Goal: Information Seeking & Learning: Learn about a topic

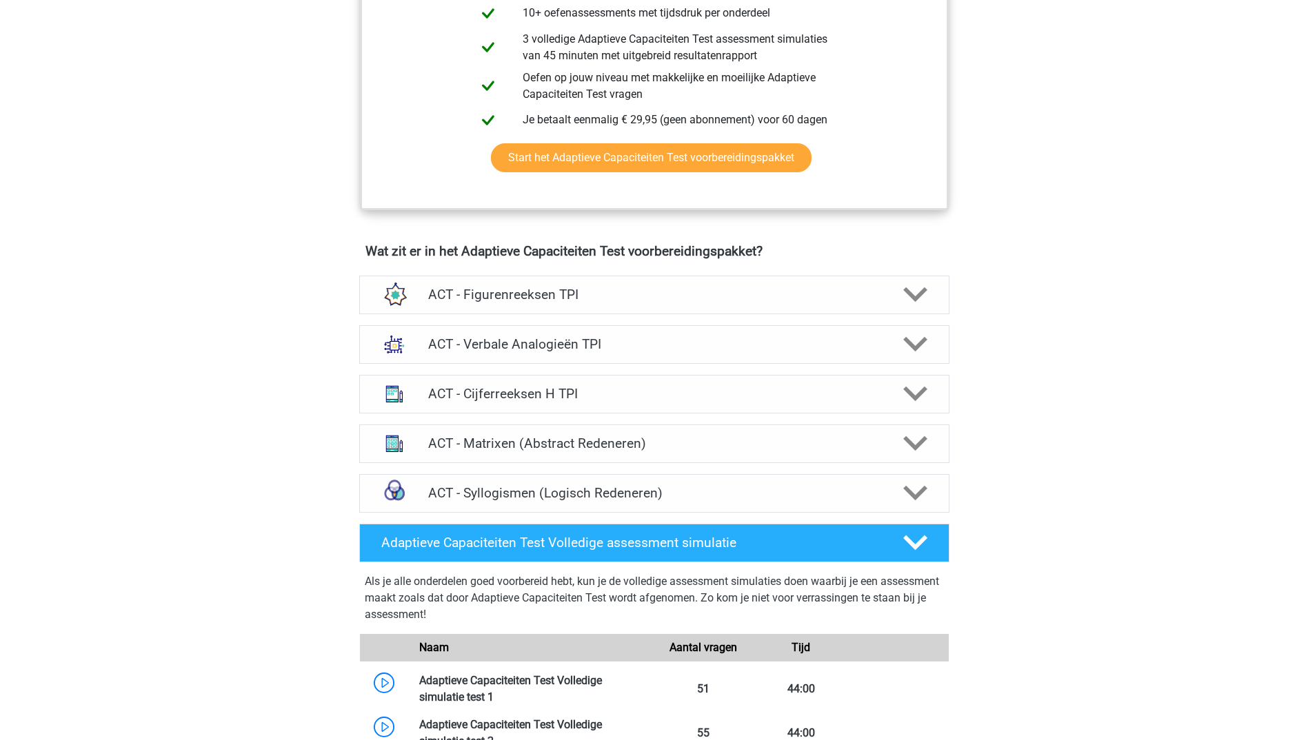
scroll to position [758, 0]
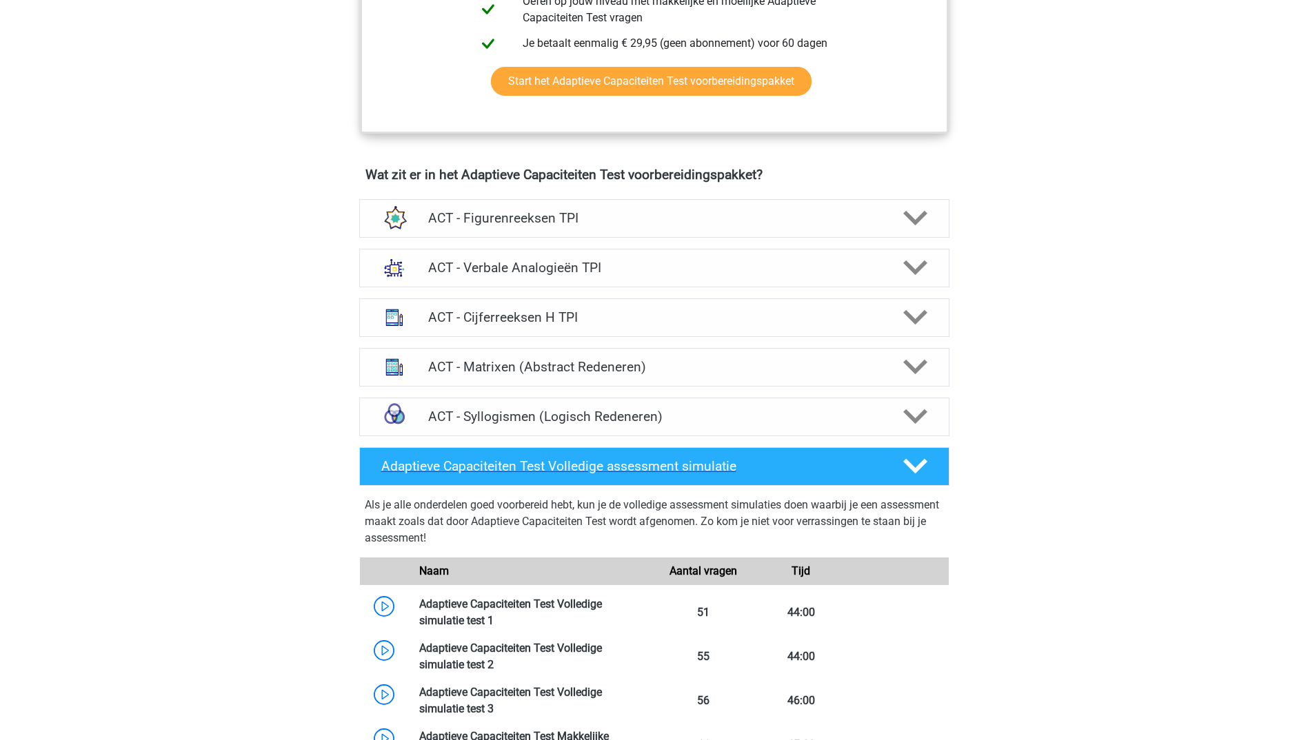
click at [627, 470] on h4 "Adaptieve Capaciteiten Test Volledige assessment simulatie" at bounding box center [630, 466] width 499 height 16
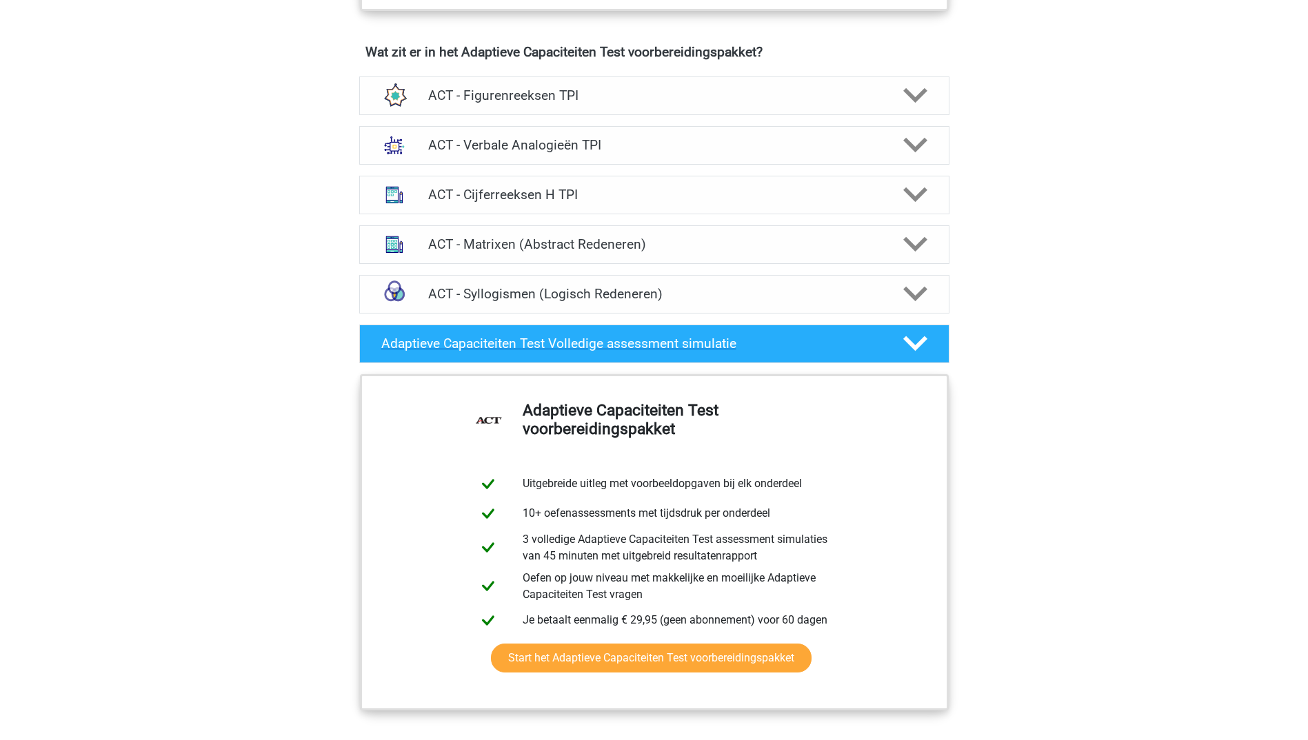
scroll to position [1103, 0]
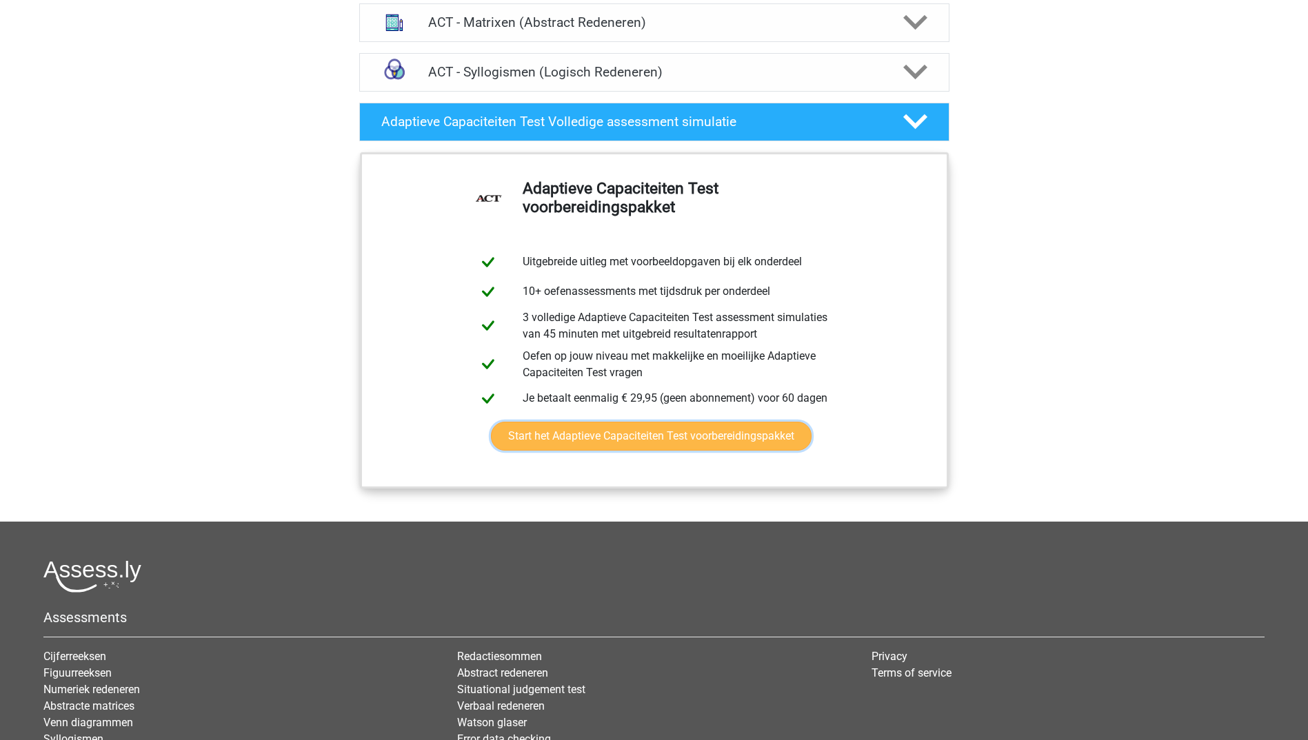
click at [616, 438] on link "Start het Adaptieve Capaciteiten Test voorbereidingspakket" at bounding box center [651, 436] width 321 height 29
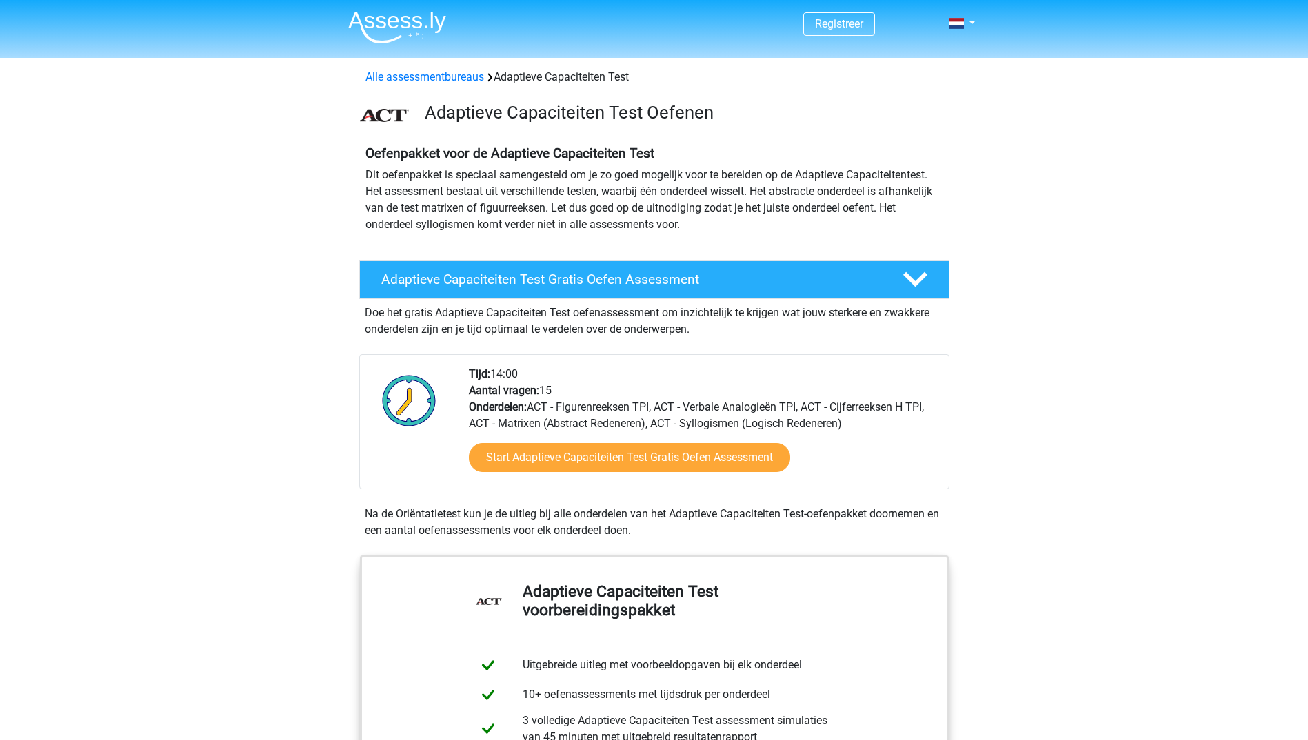
click at [608, 271] on div "Adaptieve Capaciteiten Test Gratis Oefen Assessment" at bounding box center [654, 280] width 590 height 39
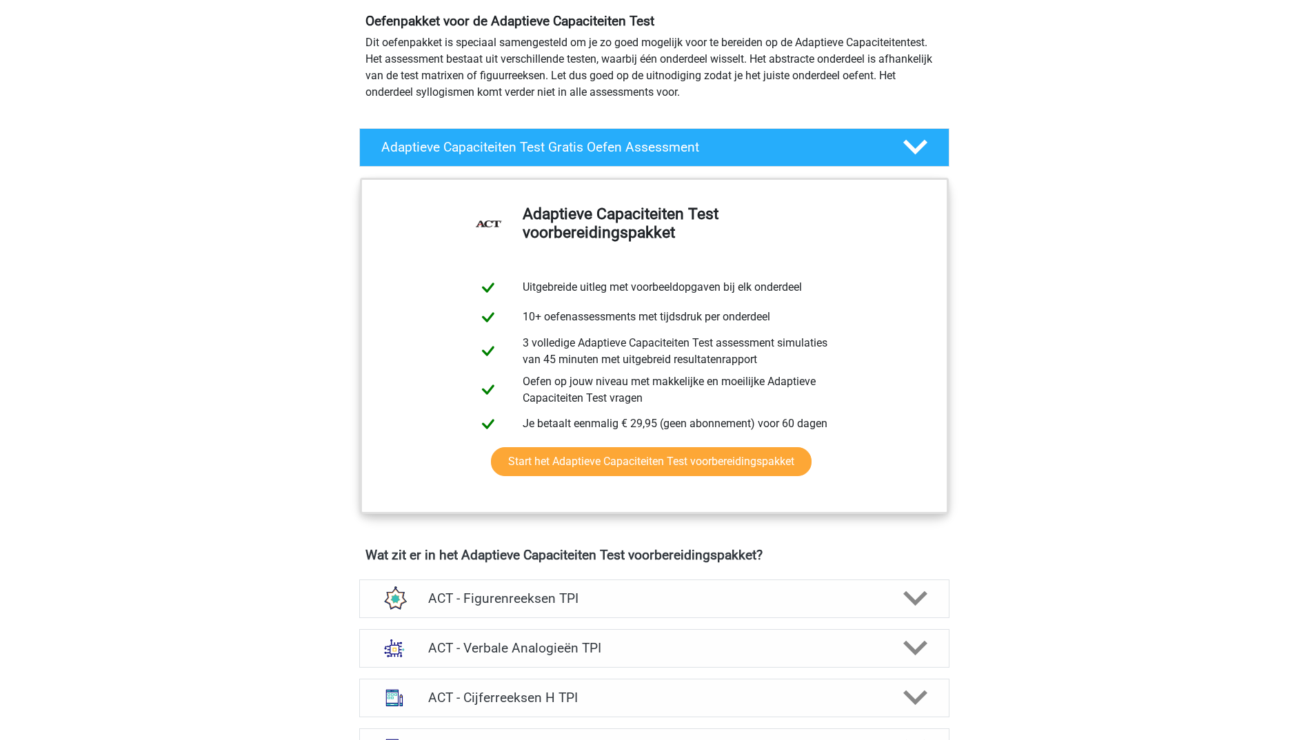
scroll to position [138, 0]
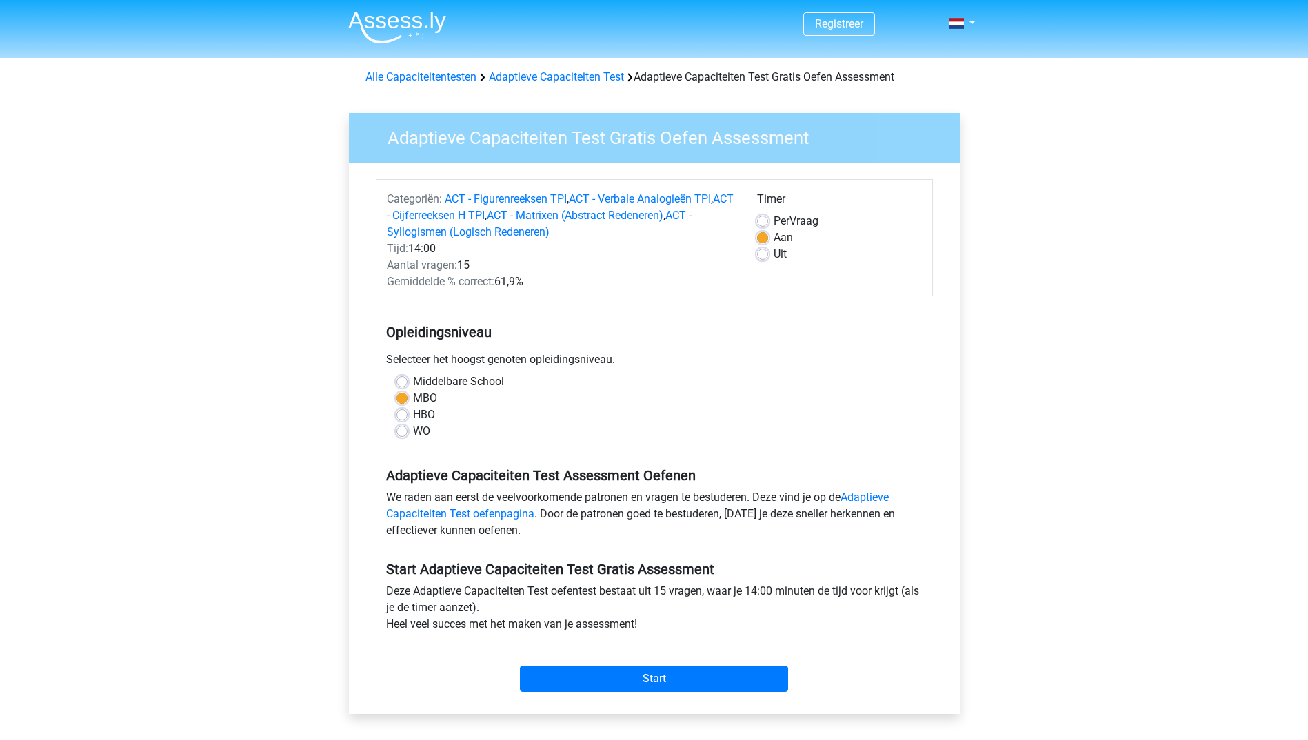
scroll to position [122, 0]
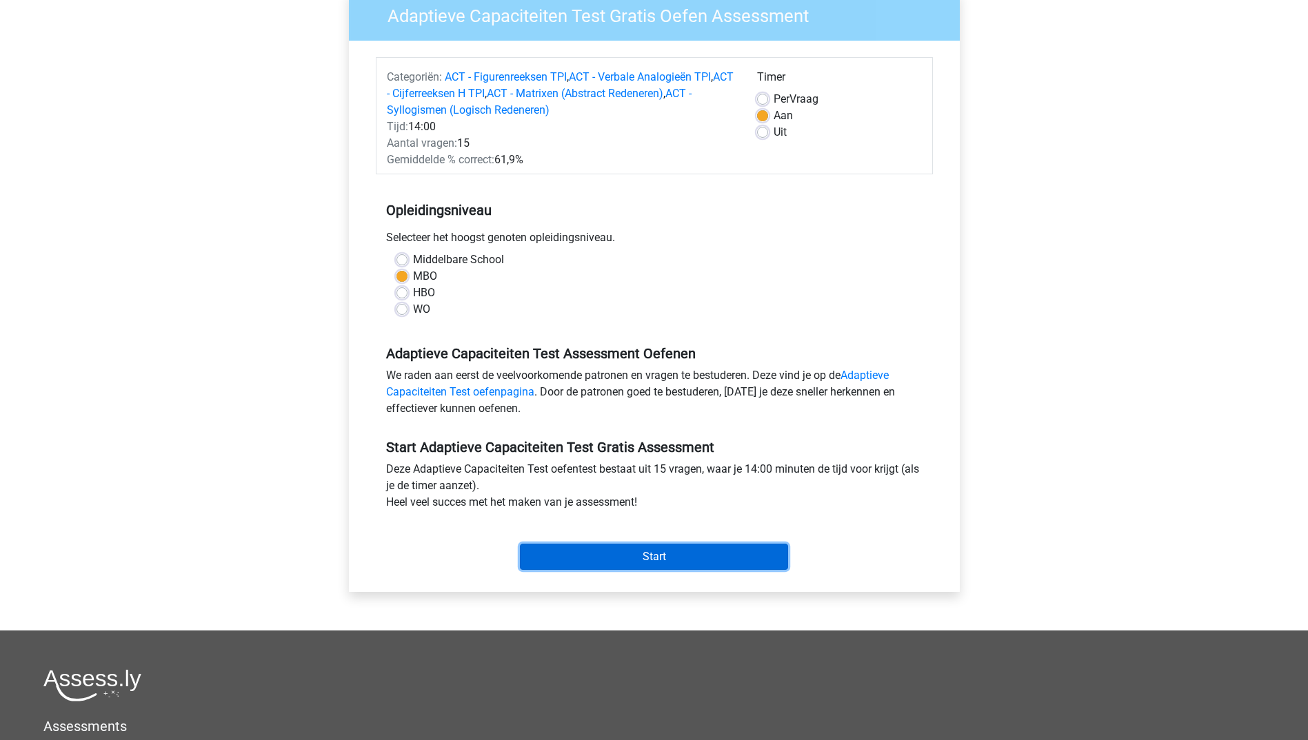
click at [669, 553] on input "Start" at bounding box center [654, 557] width 268 height 26
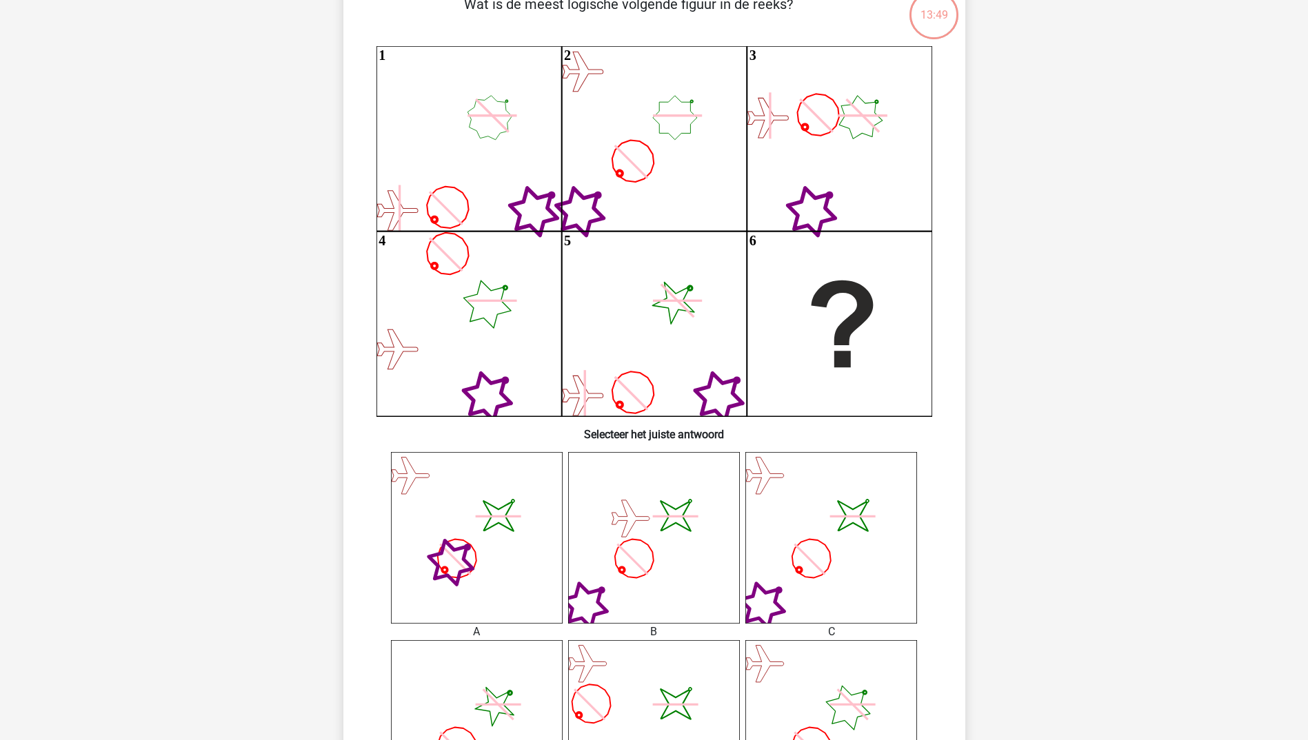
scroll to position [138, 0]
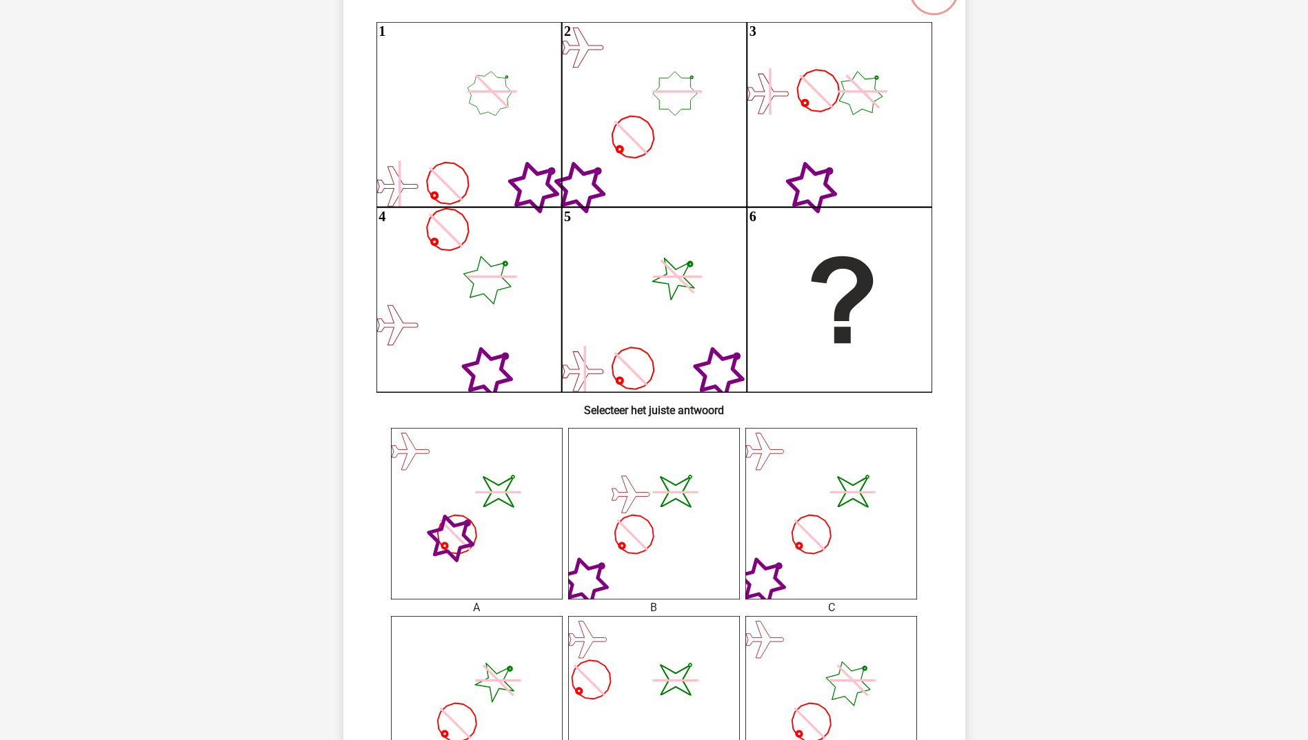
click at [833, 581] on icon "image/svg+xml" at bounding box center [831, 514] width 172 height 172
click at [850, 554] on icon "image/svg+xml" at bounding box center [831, 514] width 172 height 172
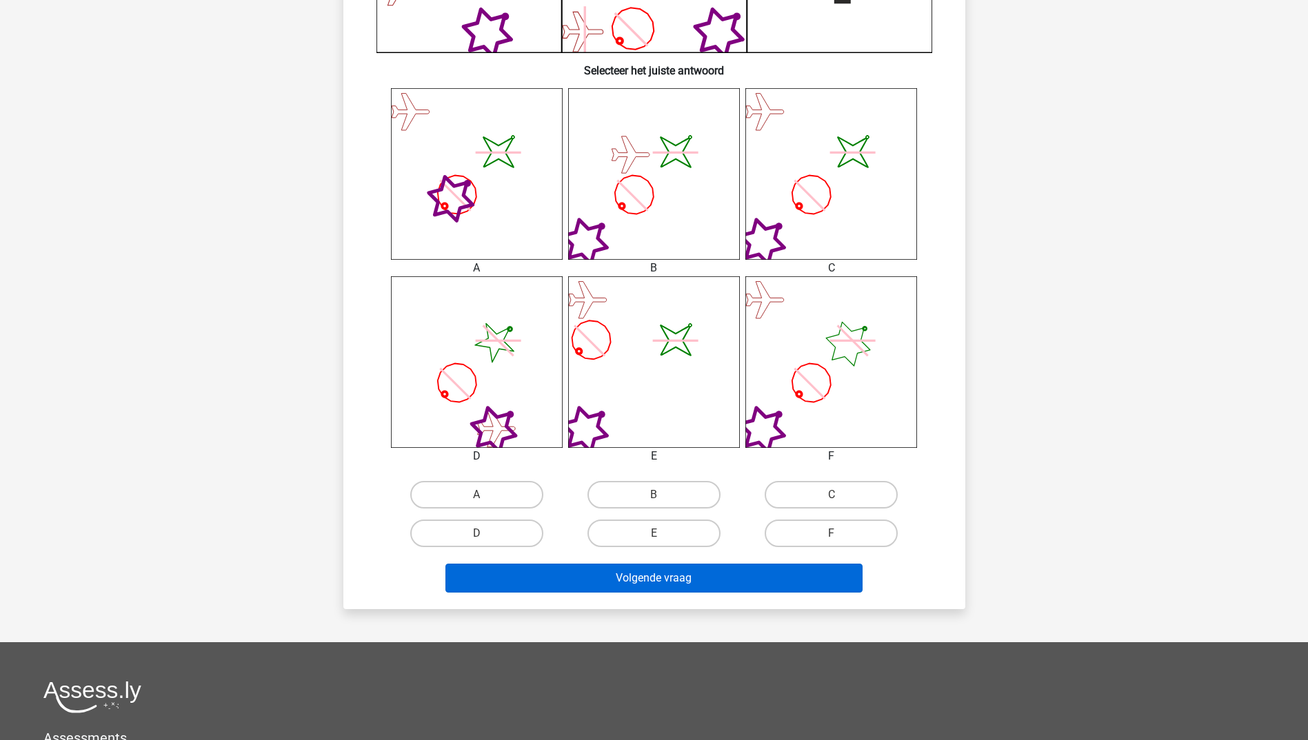
scroll to position [482, 0]
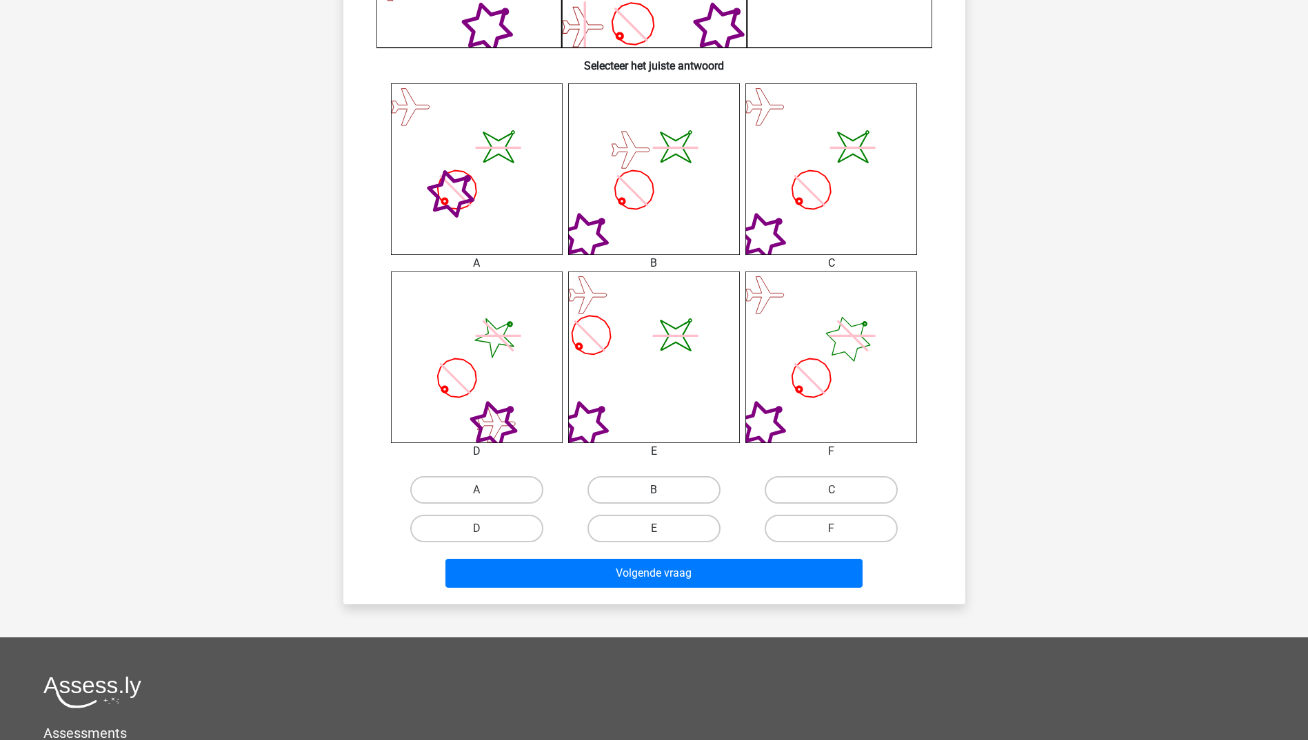
click at [667, 494] on label "B" at bounding box center [653, 490] width 133 height 28
click at [662, 494] on input "B" at bounding box center [657, 494] width 9 height 9
radio input "true"
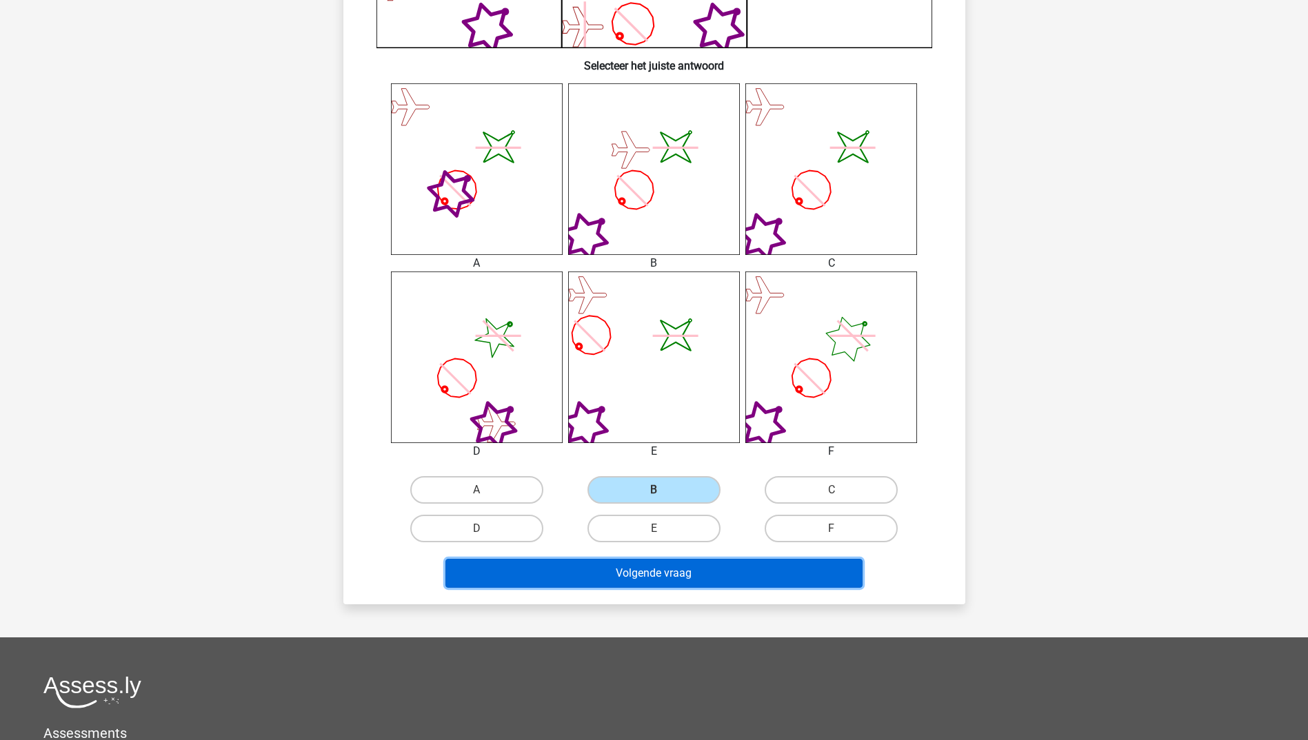
click at [683, 576] on button "Volgende vraag" at bounding box center [653, 573] width 417 height 29
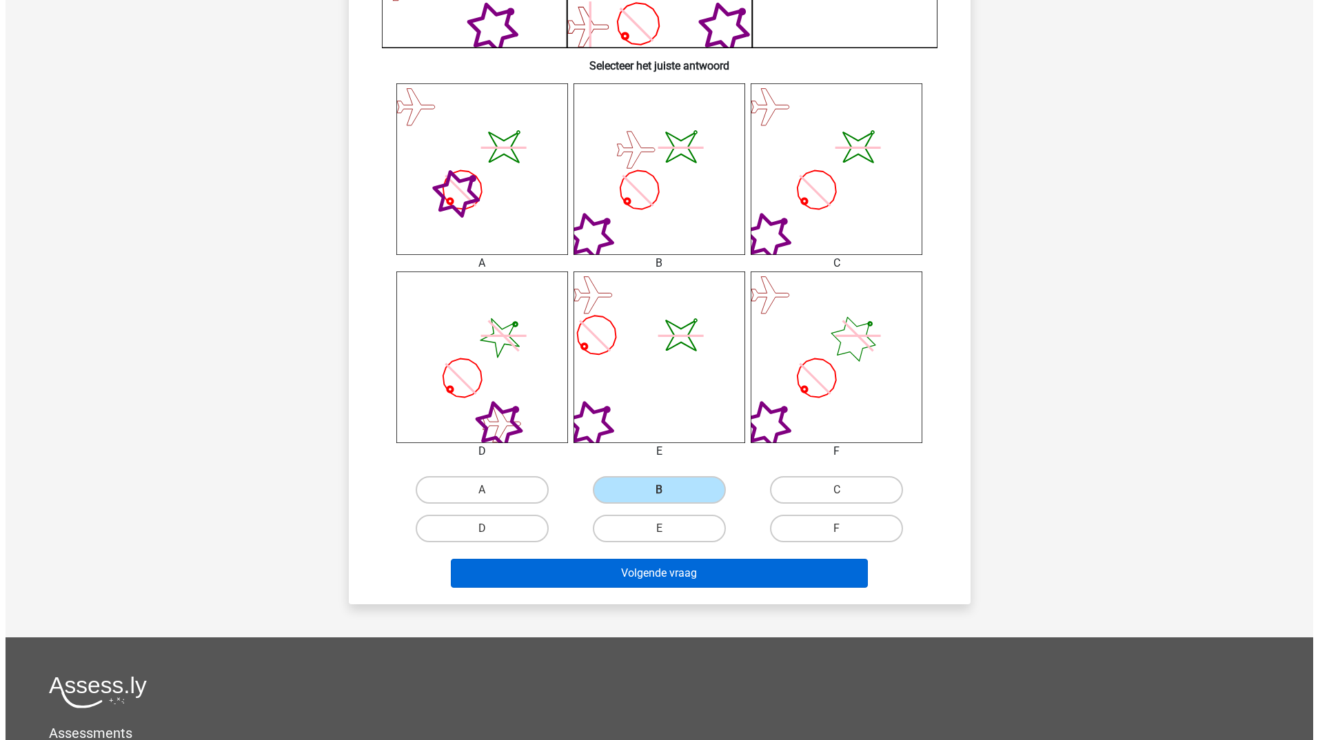
scroll to position [0, 0]
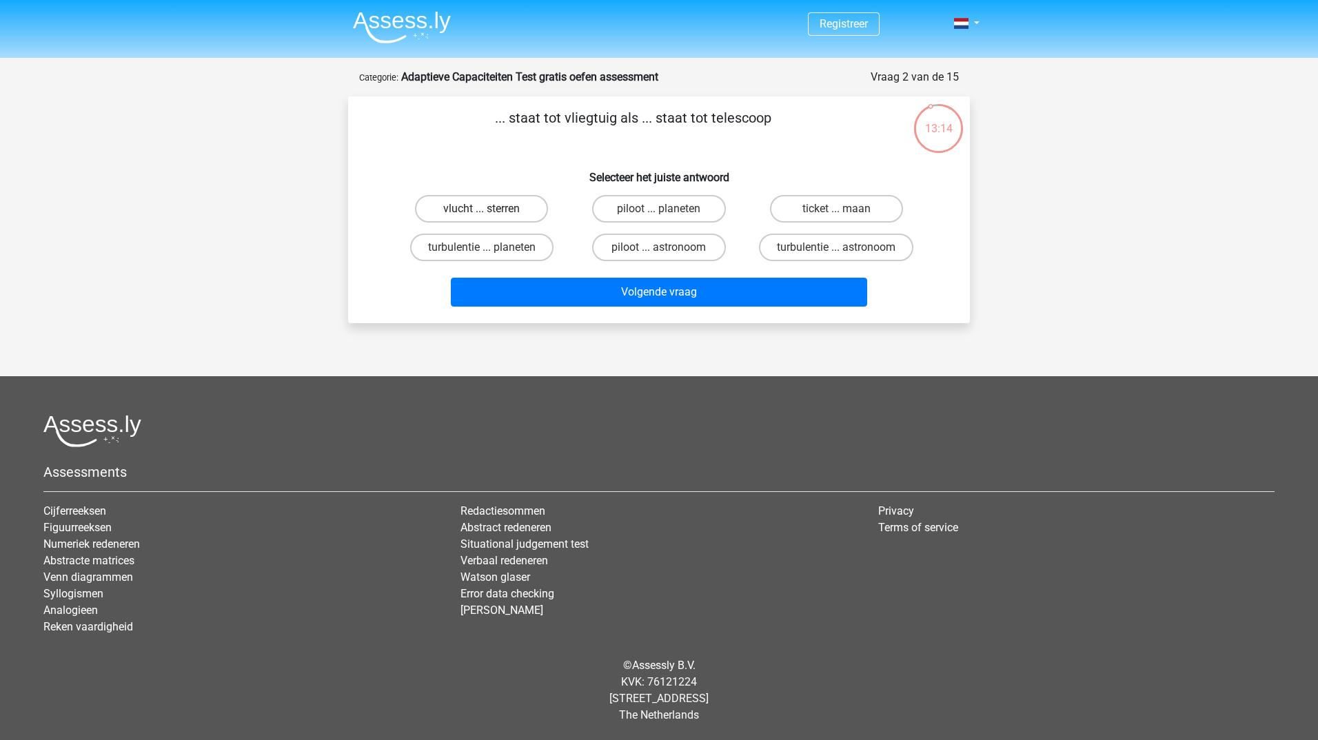
click at [491, 202] on label "vlucht ... sterren" at bounding box center [481, 209] width 133 height 28
click at [491, 209] on input "vlucht ... sterren" at bounding box center [486, 213] width 9 height 9
radio input "true"
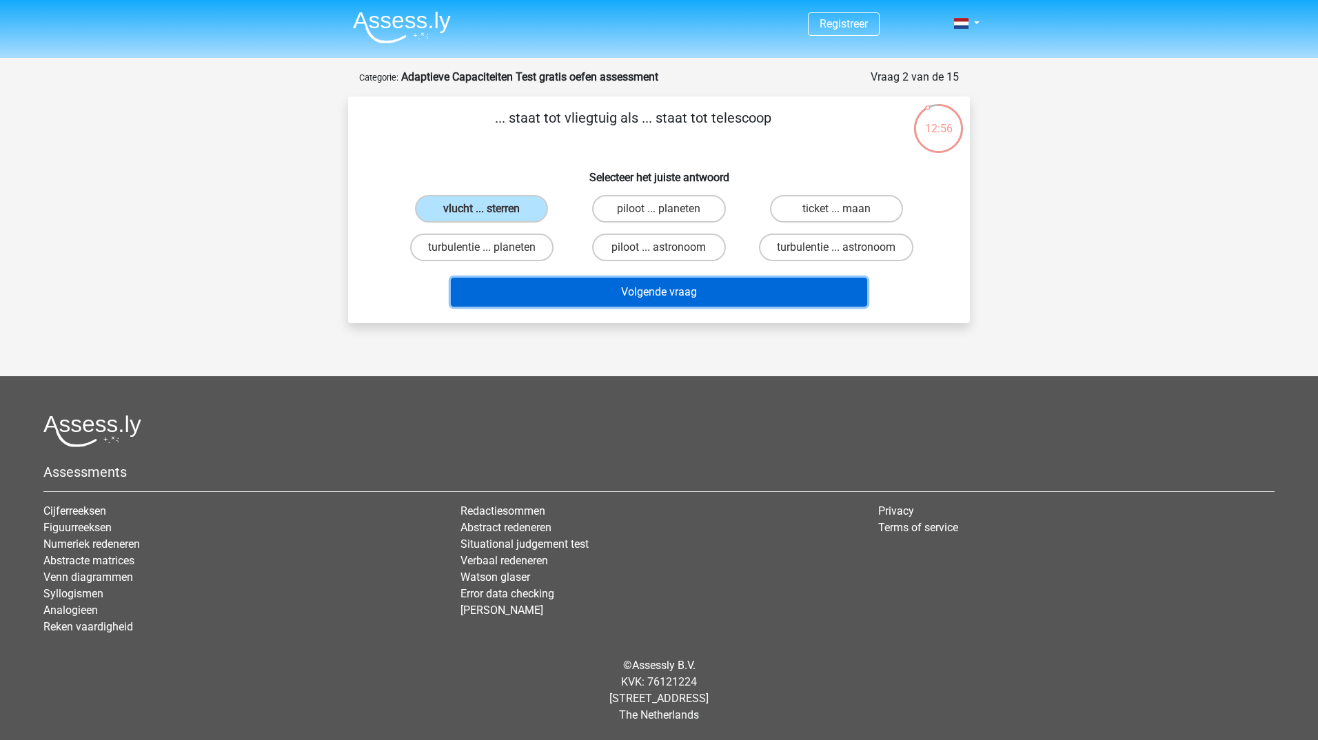
click at [653, 289] on button "Volgende vraag" at bounding box center [659, 292] width 417 height 29
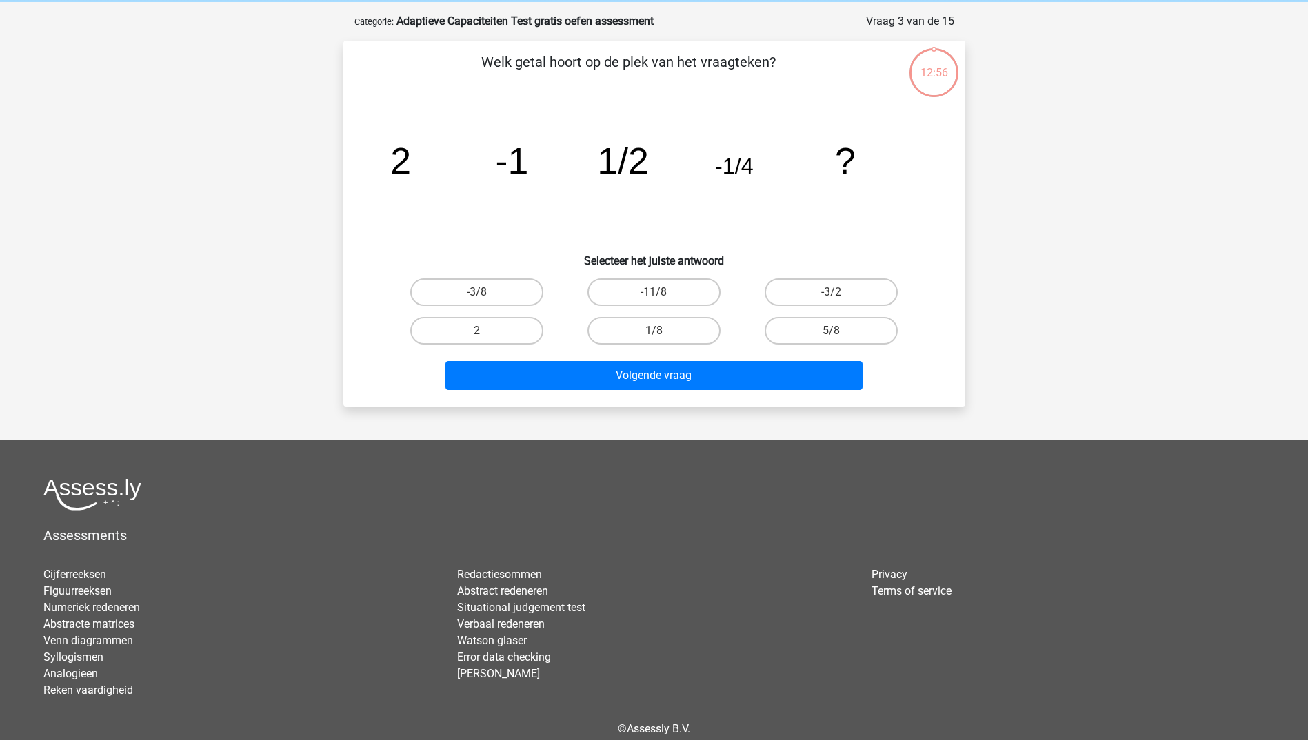
scroll to position [69, 0]
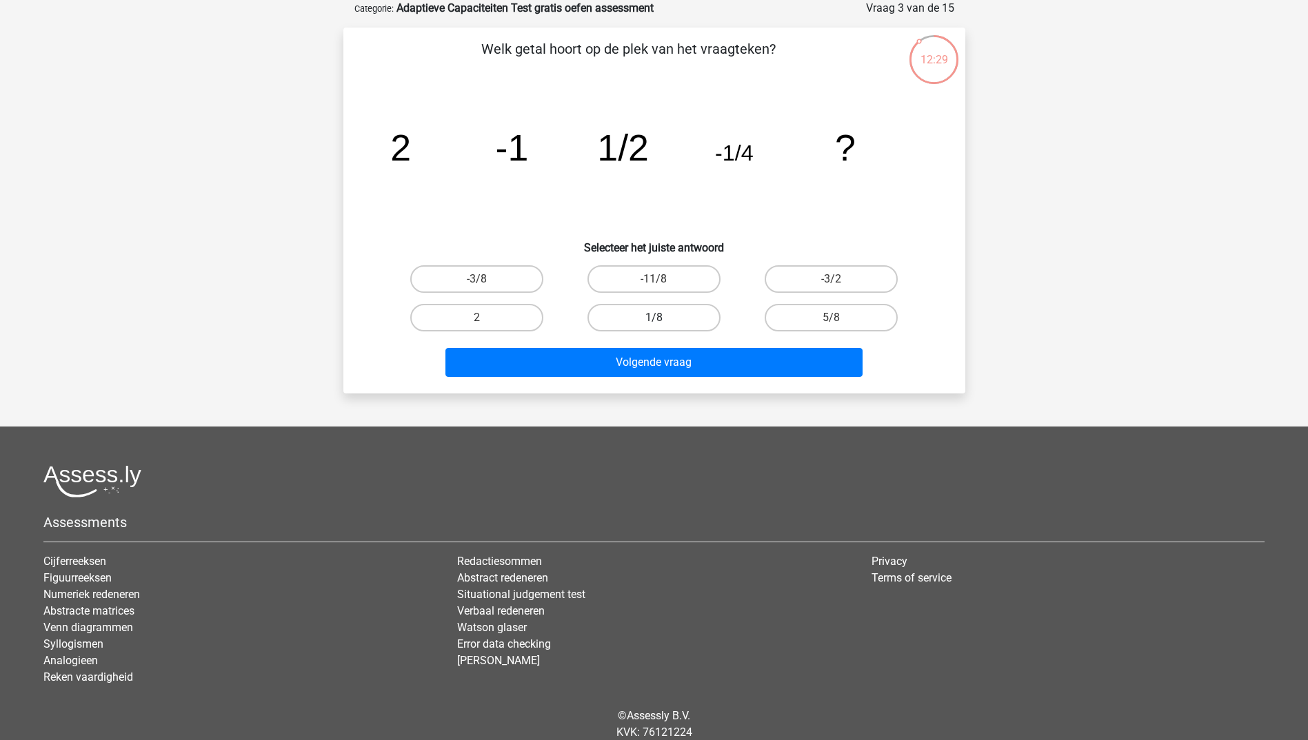
click at [675, 314] on label "1/8" at bounding box center [653, 318] width 133 height 28
click at [662, 318] on input "1/8" at bounding box center [657, 322] width 9 height 9
radio input "true"
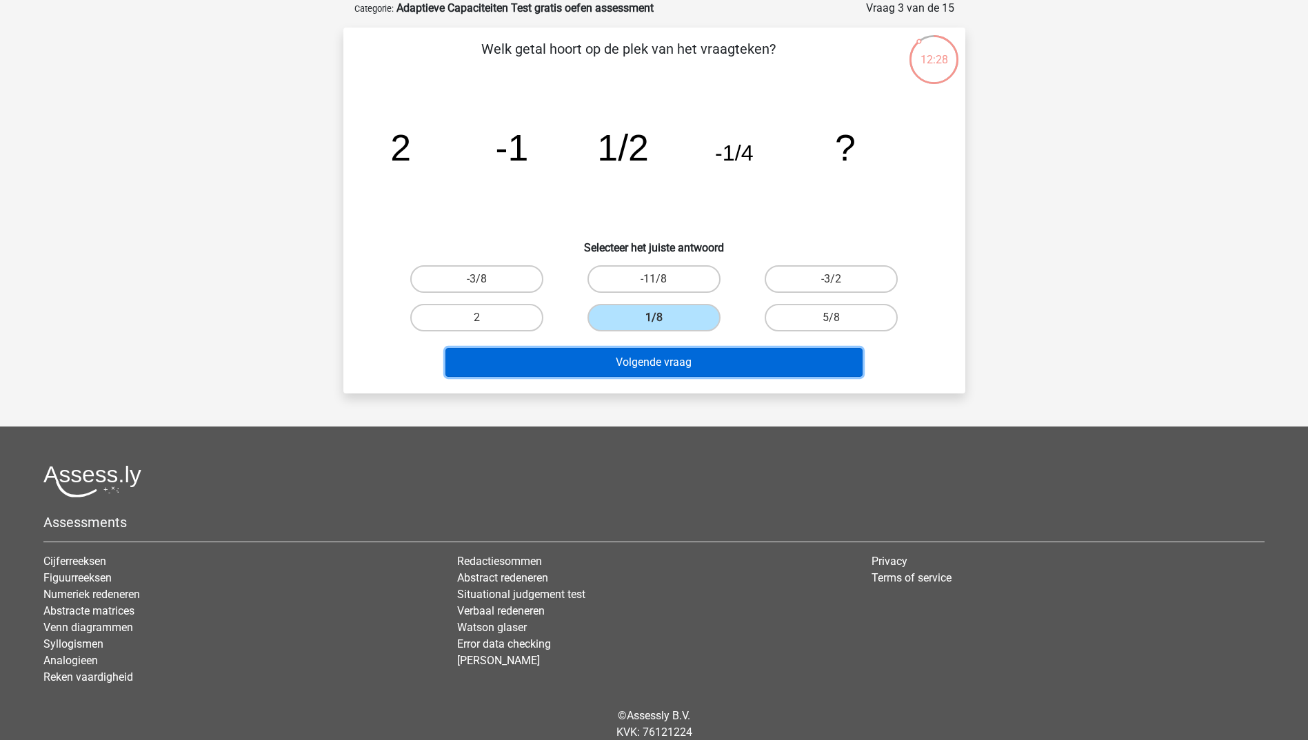
click at [683, 363] on button "Volgende vraag" at bounding box center [653, 362] width 417 height 29
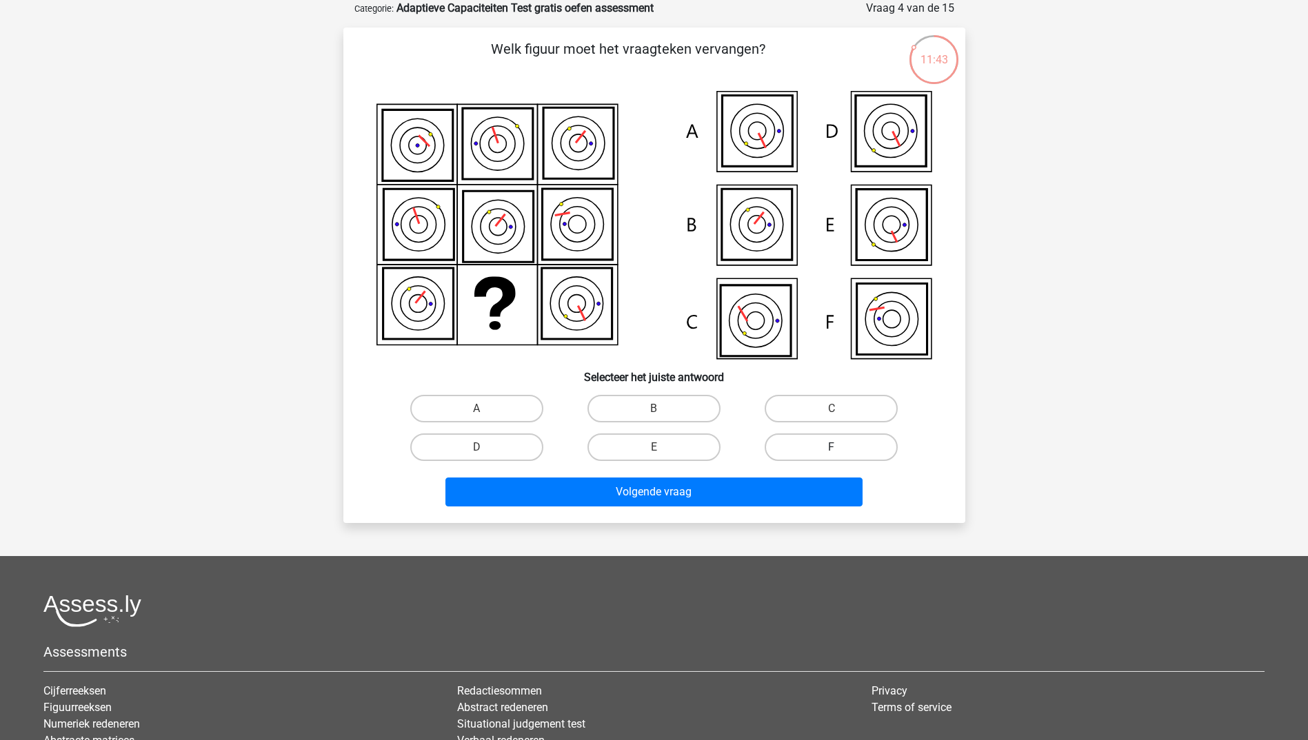
click at [842, 444] on label "F" at bounding box center [830, 448] width 133 height 28
click at [840, 447] on input "F" at bounding box center [835, 451] width 9 height 9
radio input "true"
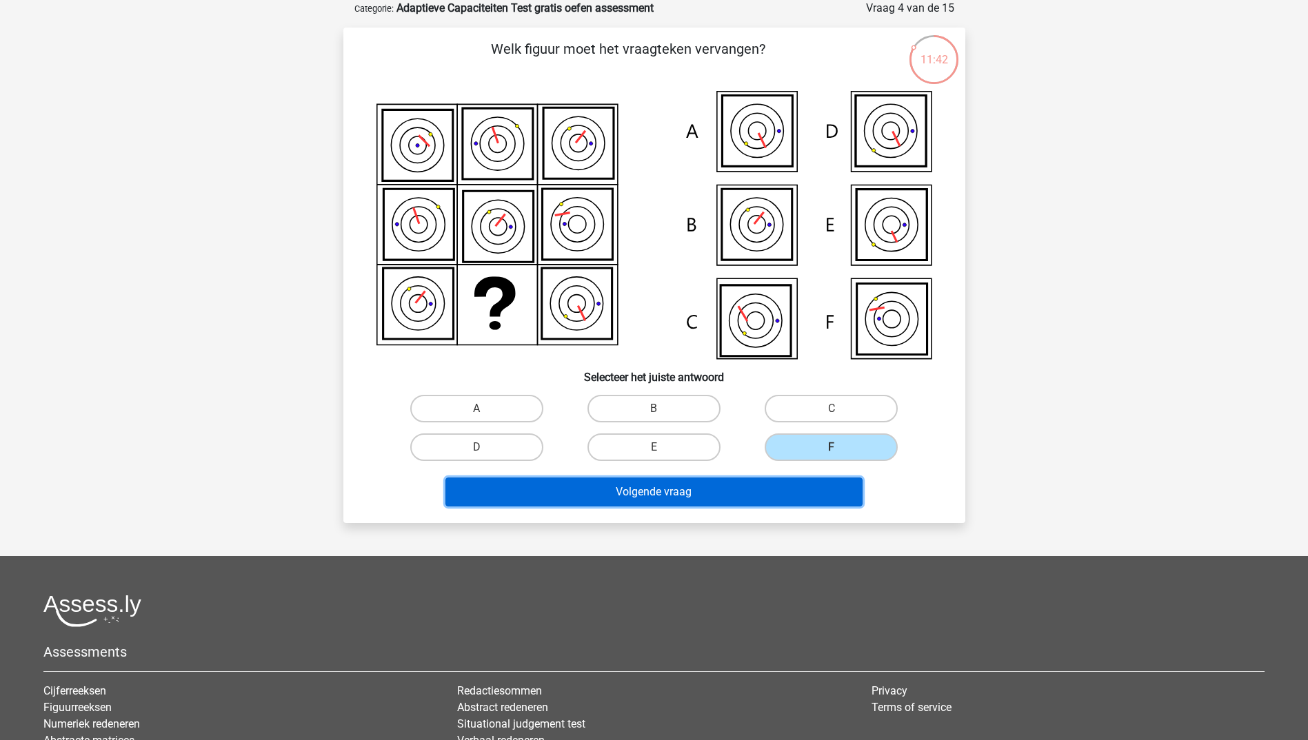
click at [708, 492] on button "Volgende vraag" at bounding box center [653, 492] width 417 height 29
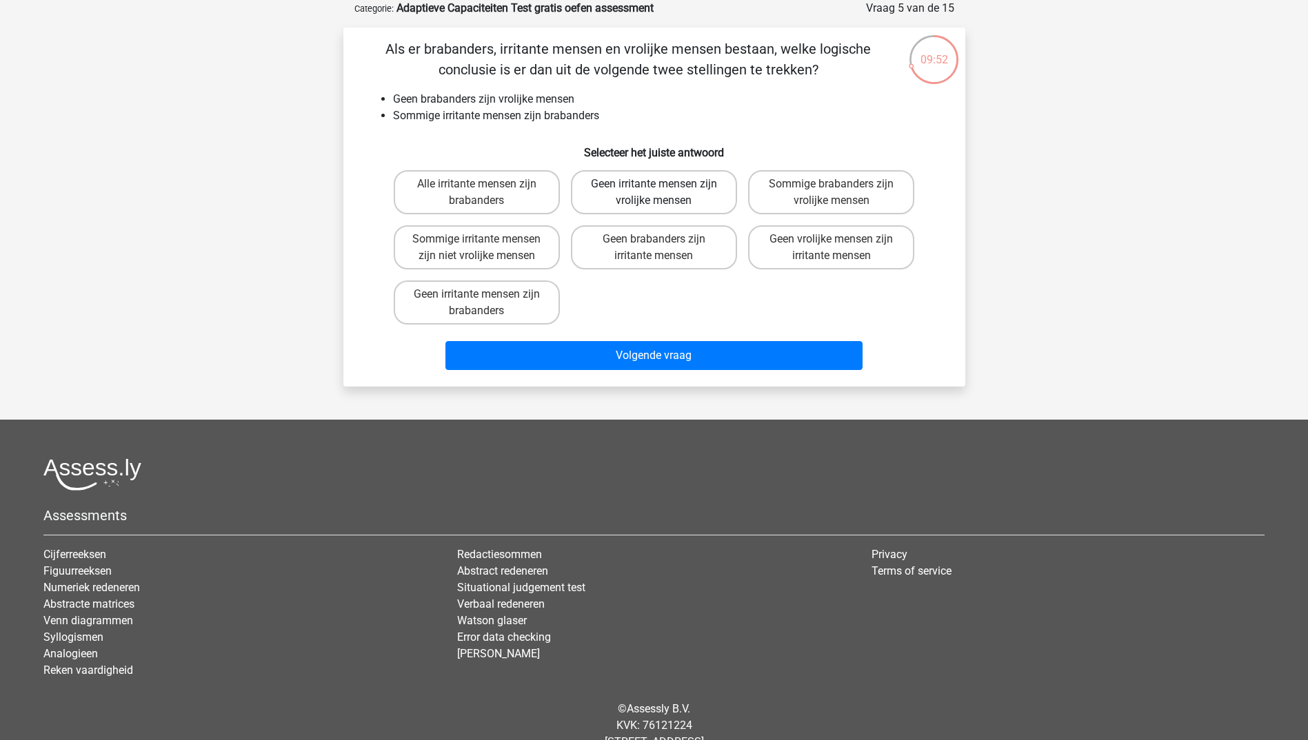
click at [660, 201] on label "Geen irritante mensen zijn vrolijke mensen" at bounding box center [654, 192] width 166 height 44
click at [660, 193] on input "Geen irritante mensen zijn vrolijke mensen" at bounding box center [657, 188] width 9 height 9
radio input "true"
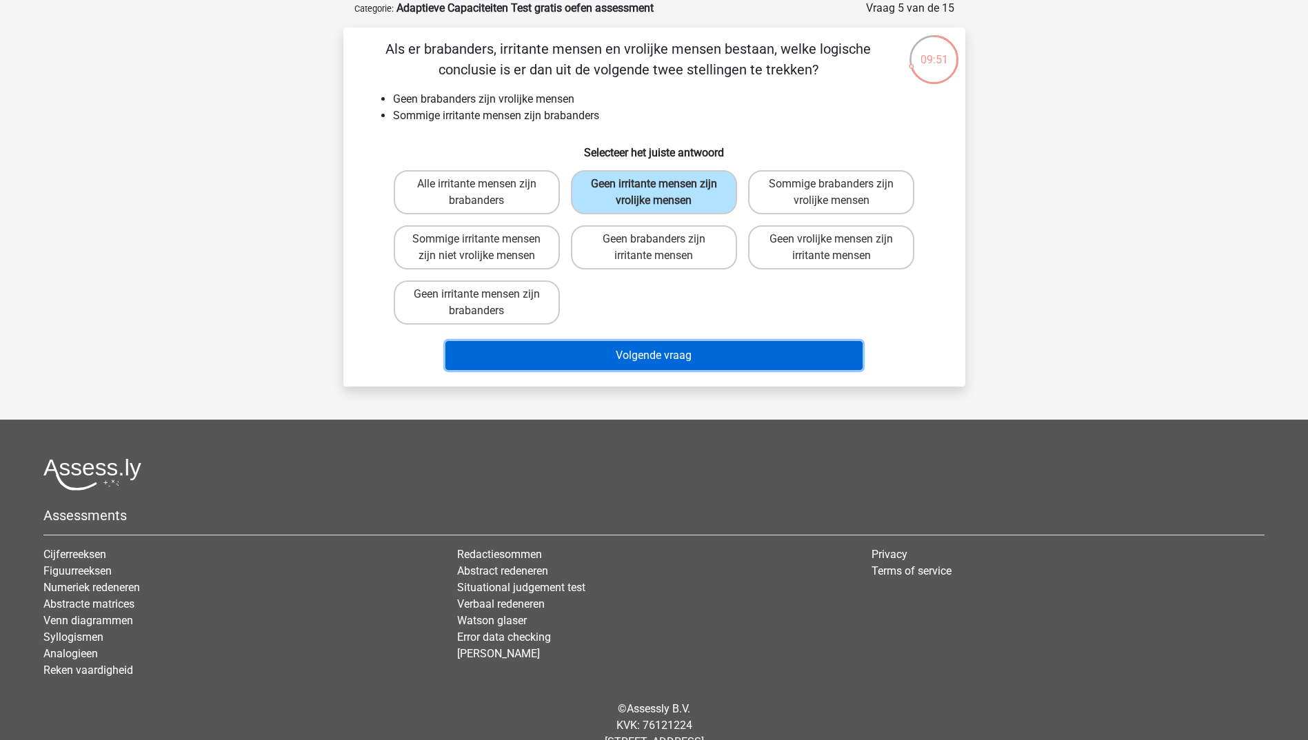
click at [671, 352] on button "Volgende vraag" at bounding box center [653, 355] width 417 height 29
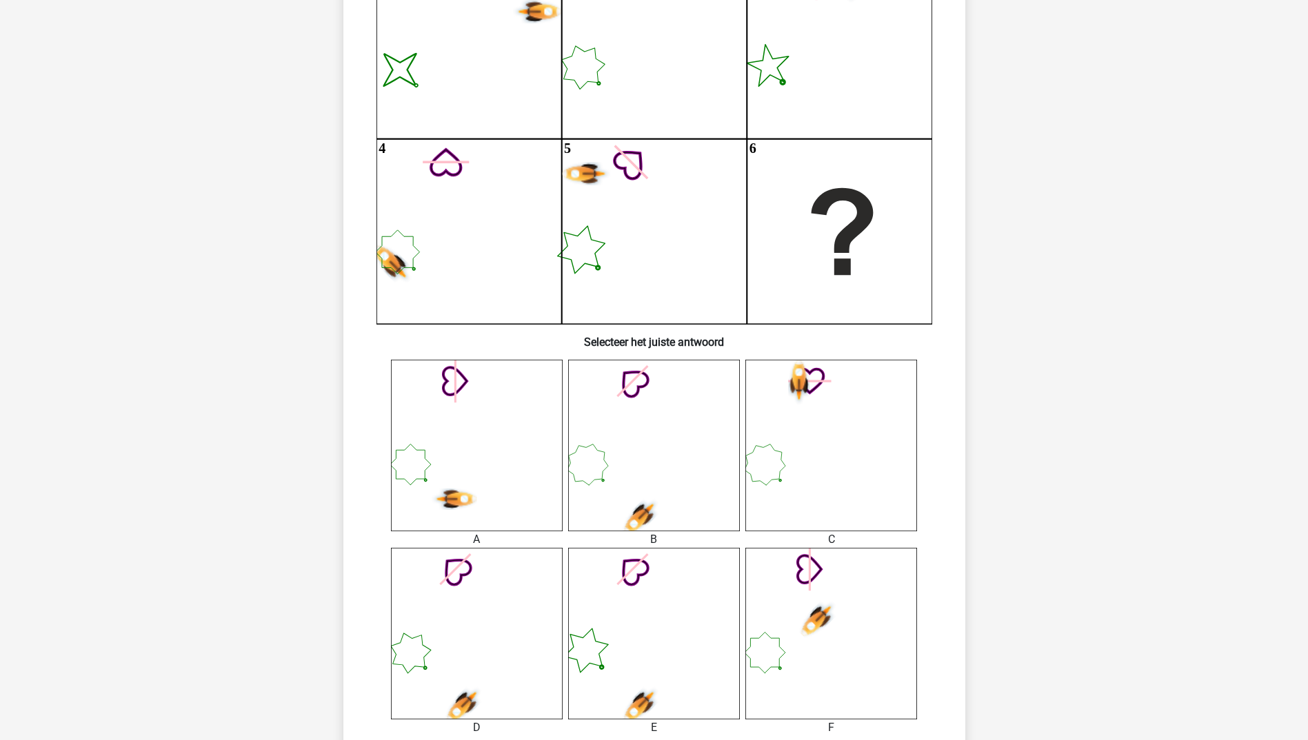
scroll to position [207, 0]
click at [656, 502] on use at bounding box center [640, 516] width 47 height 47
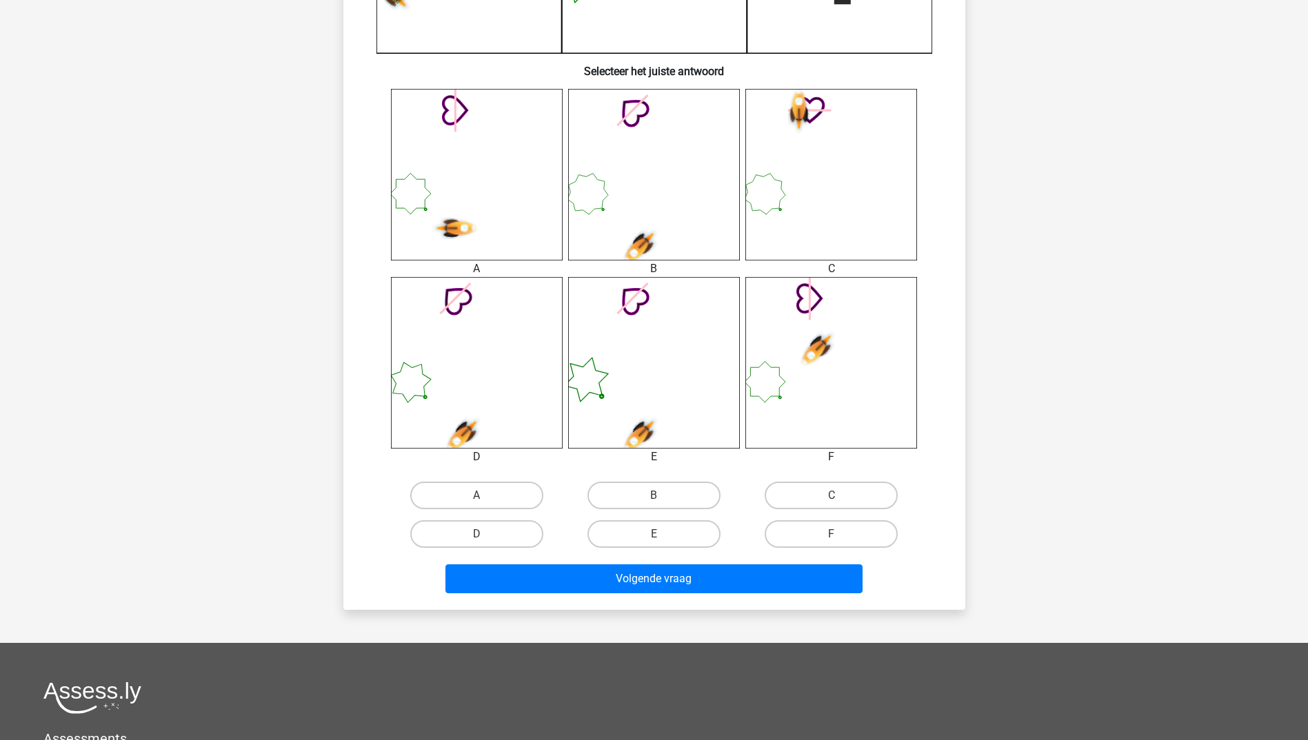
scroll to position [482, 0]
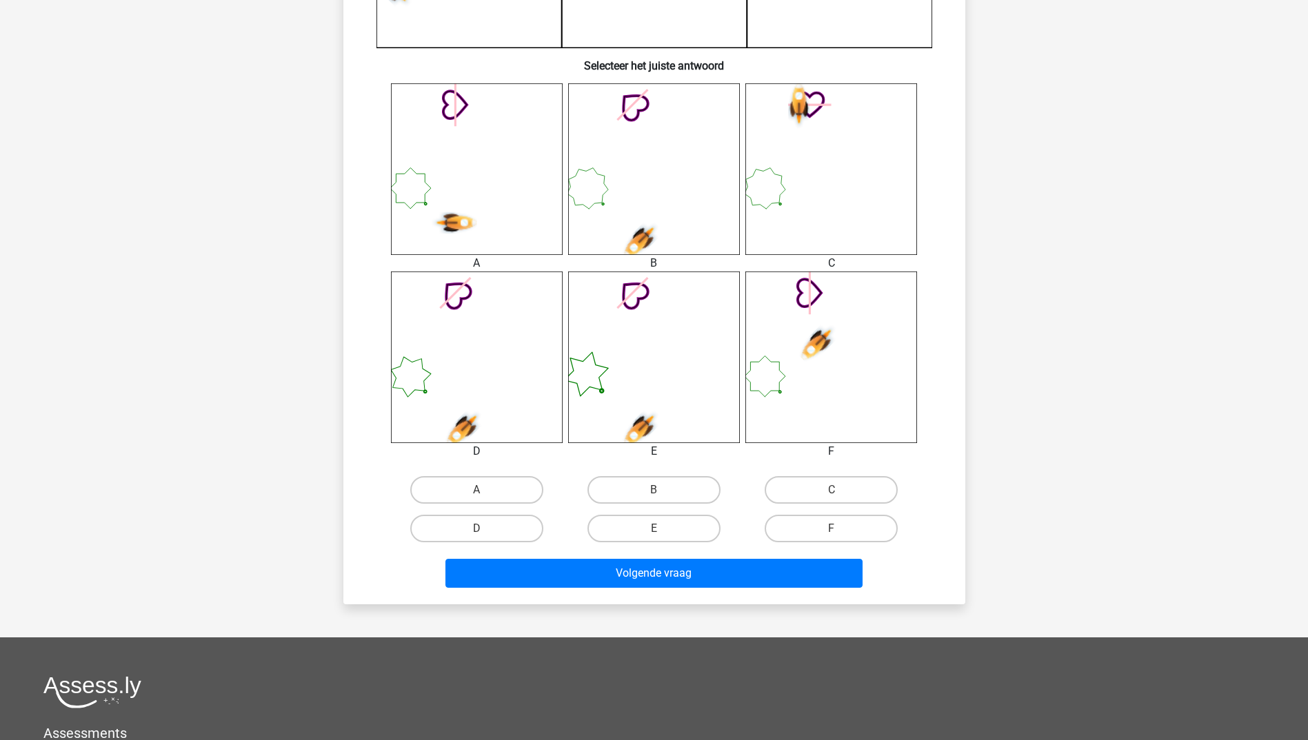
click at [661, 493] on input "B" at bounding box center [657, 494] width 9 height 9
radio input "true"
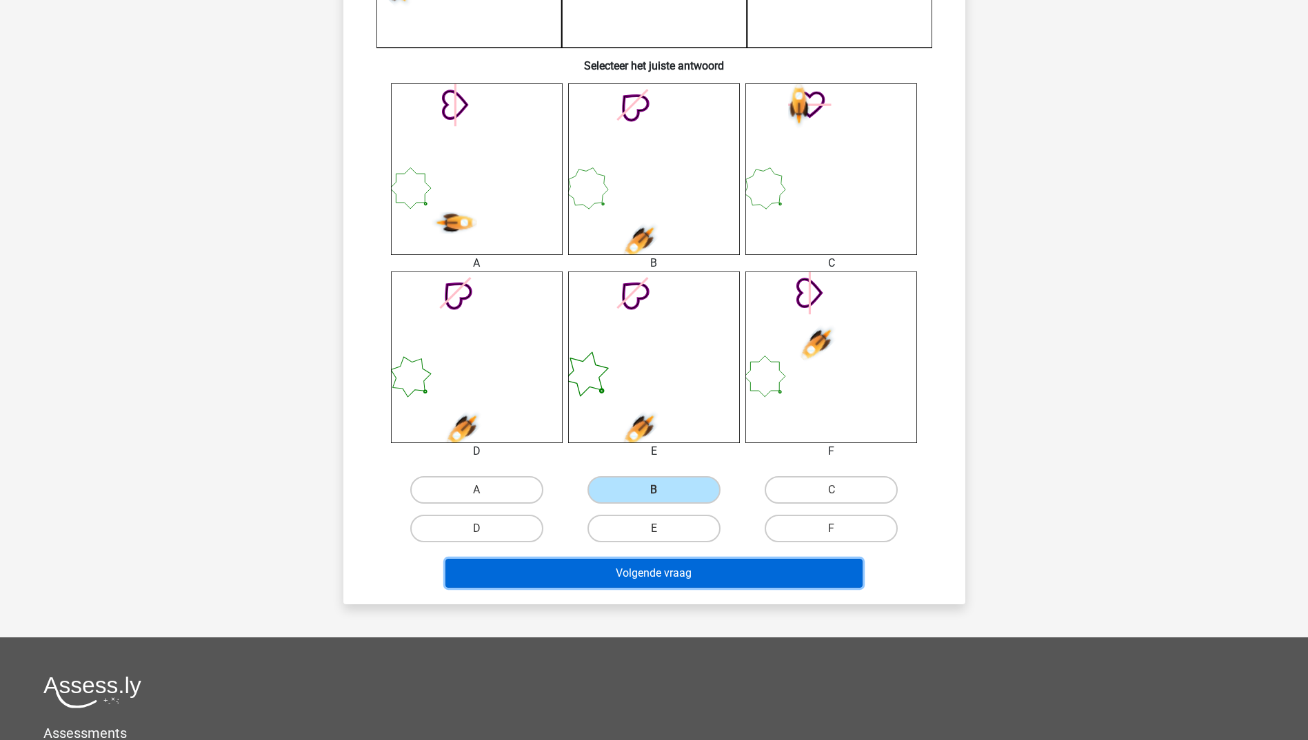
click at [682, 576] on button "Volgende vraag" at bounding box center [653, 573] width 417 height 29
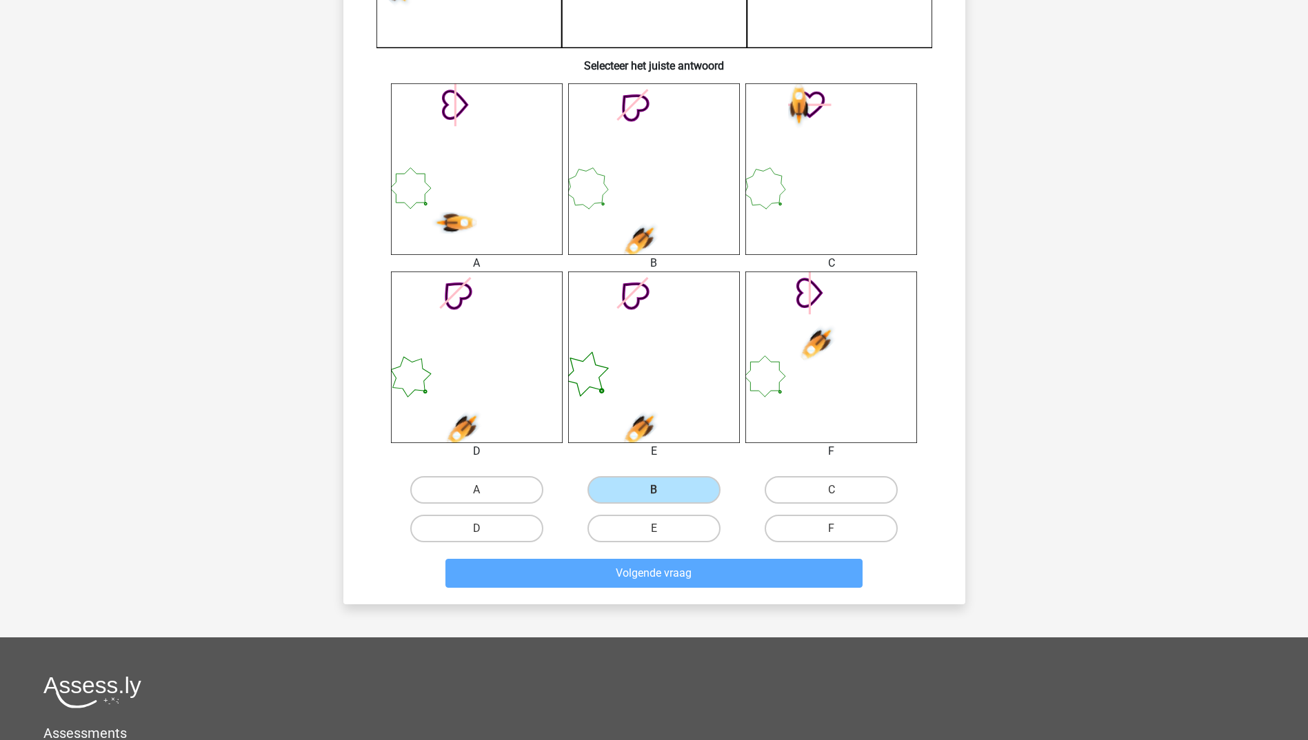
scroll to position [0, 0]
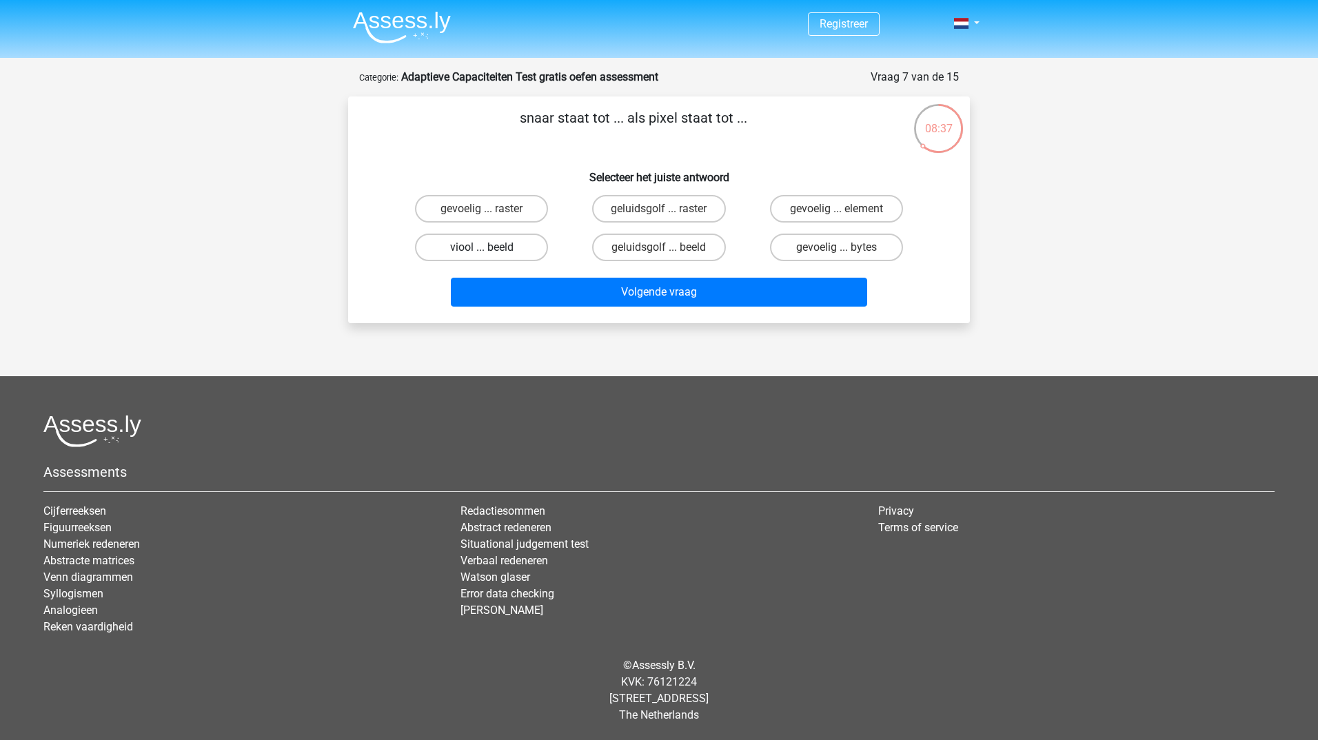
click at [491, 245] on label "viool ... beeld" at bounding box center [481, 248] width 133 height 28
click at [491, 247] on input "viool ... beeld" at bounding box center [486, 251] width 9 height 9
radio input "true"
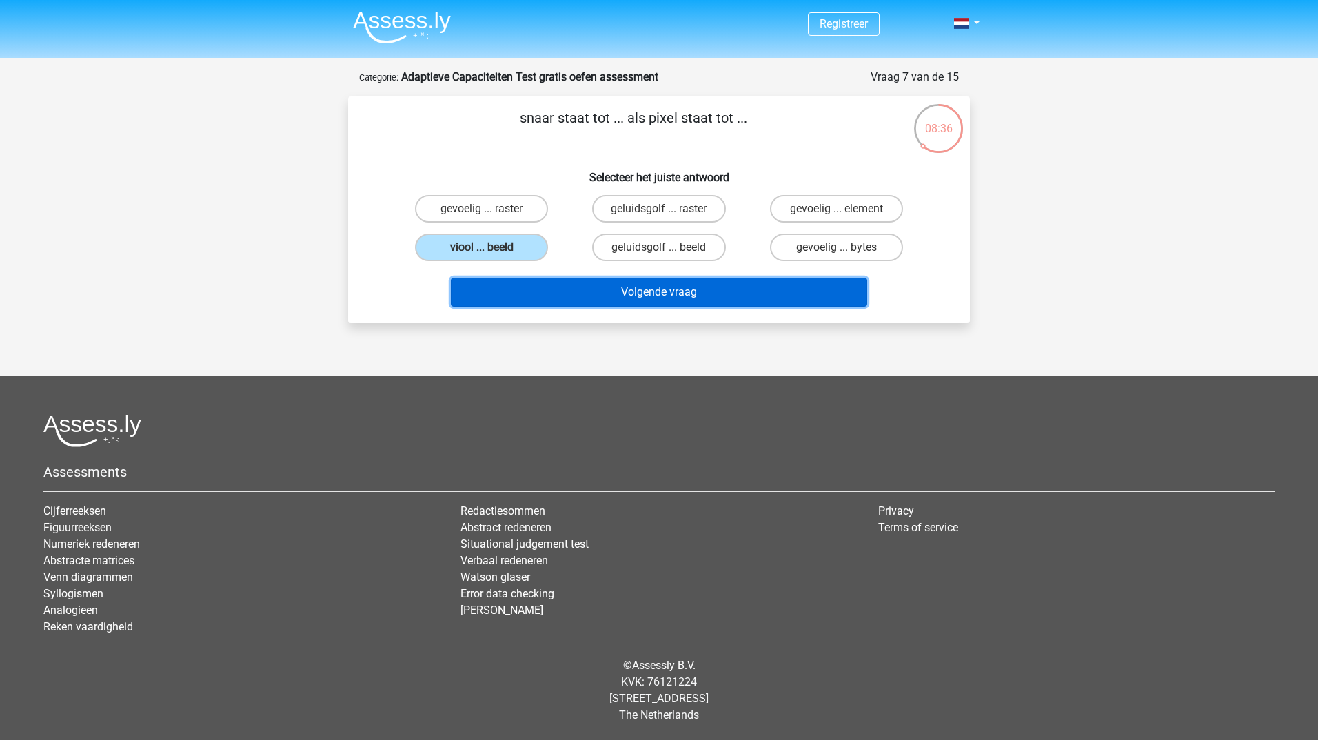
click at [673, 292] on button "Volgende vraag" at bounding box center [659, 292] width 417 height 29
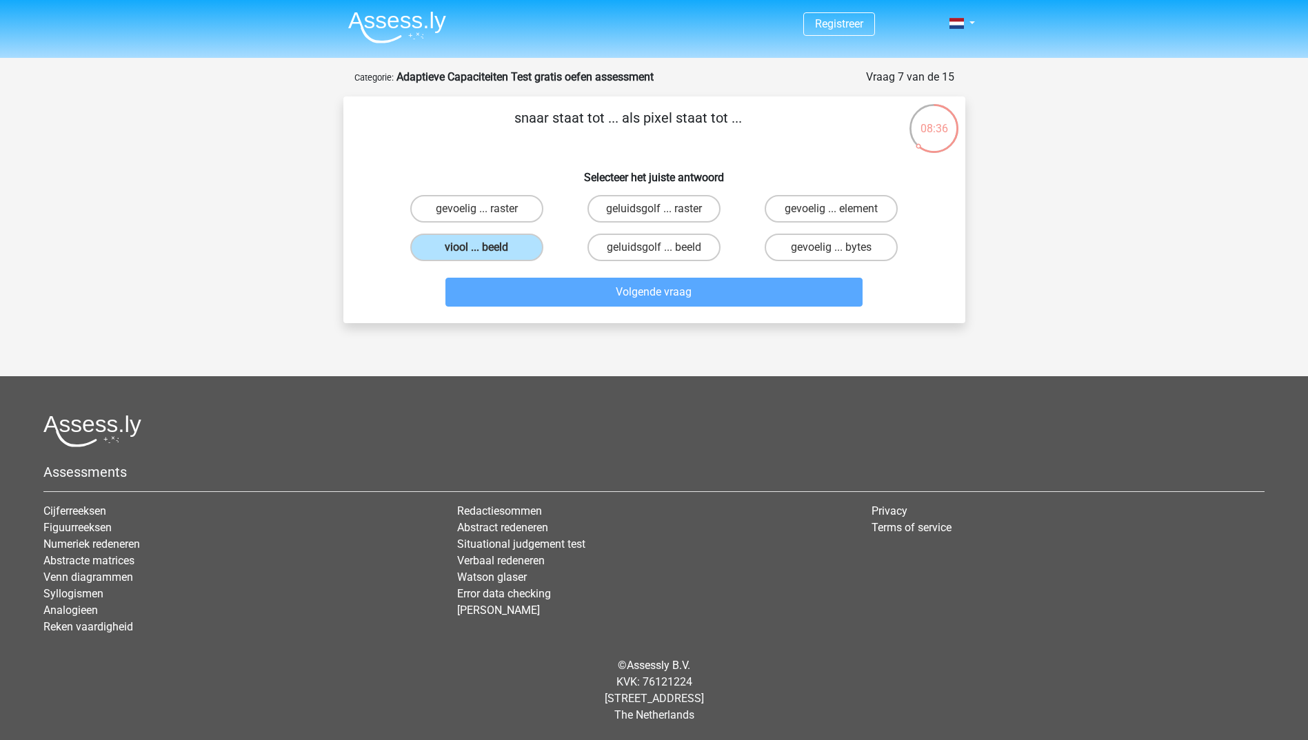
scroll to position [69, 0]
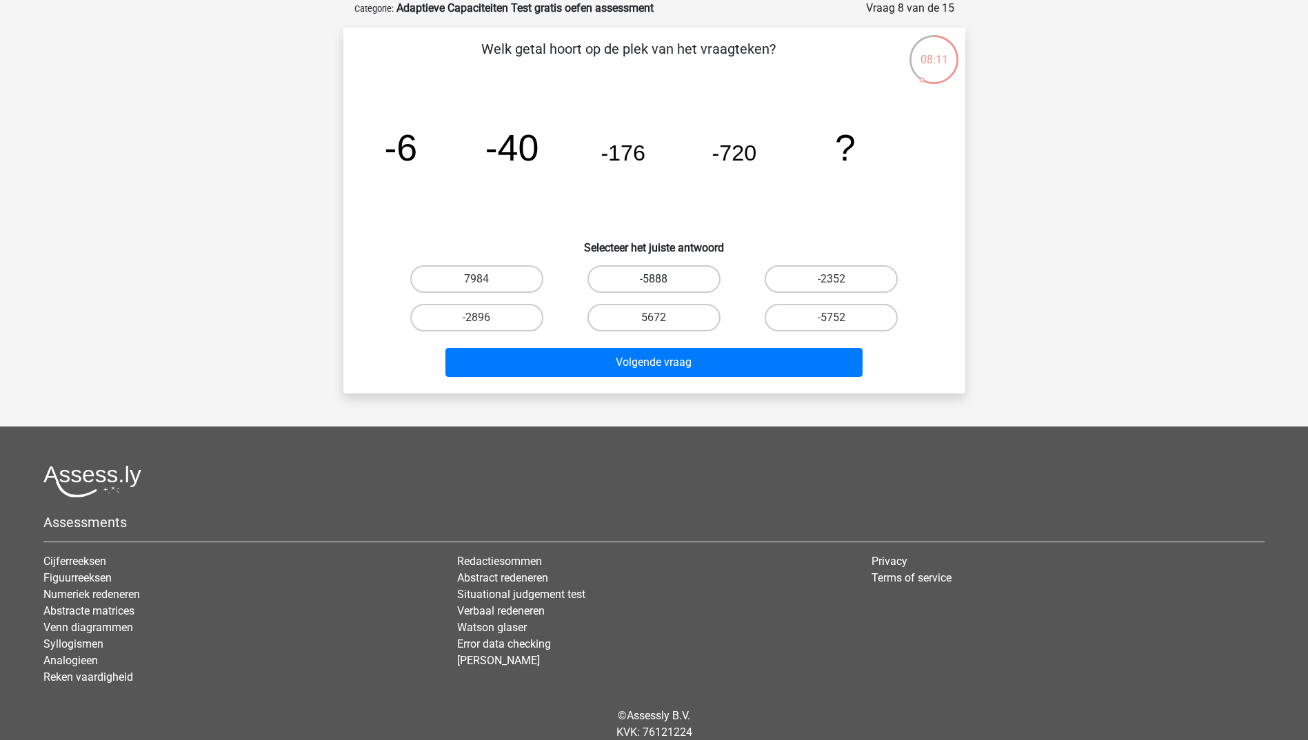
click at [684, 281] on label "-5888" at bounding box center [653, 279] width 133 height 28
click at [662, 281] on input "-5888" at bounding box center [657, 283] width 9 height 9
radio input "true"
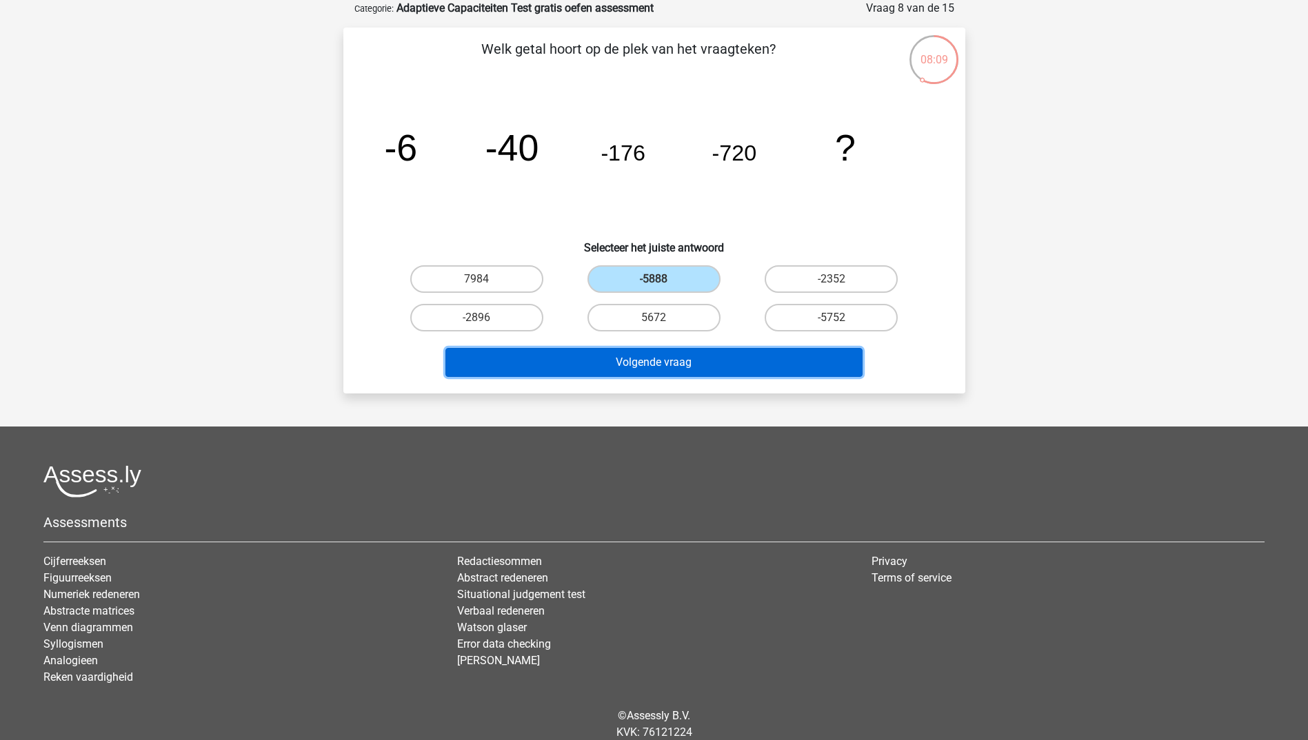
click at [685, 360] on button "Volgende vraag" at bounding box center [653, 362] width 417 height 29
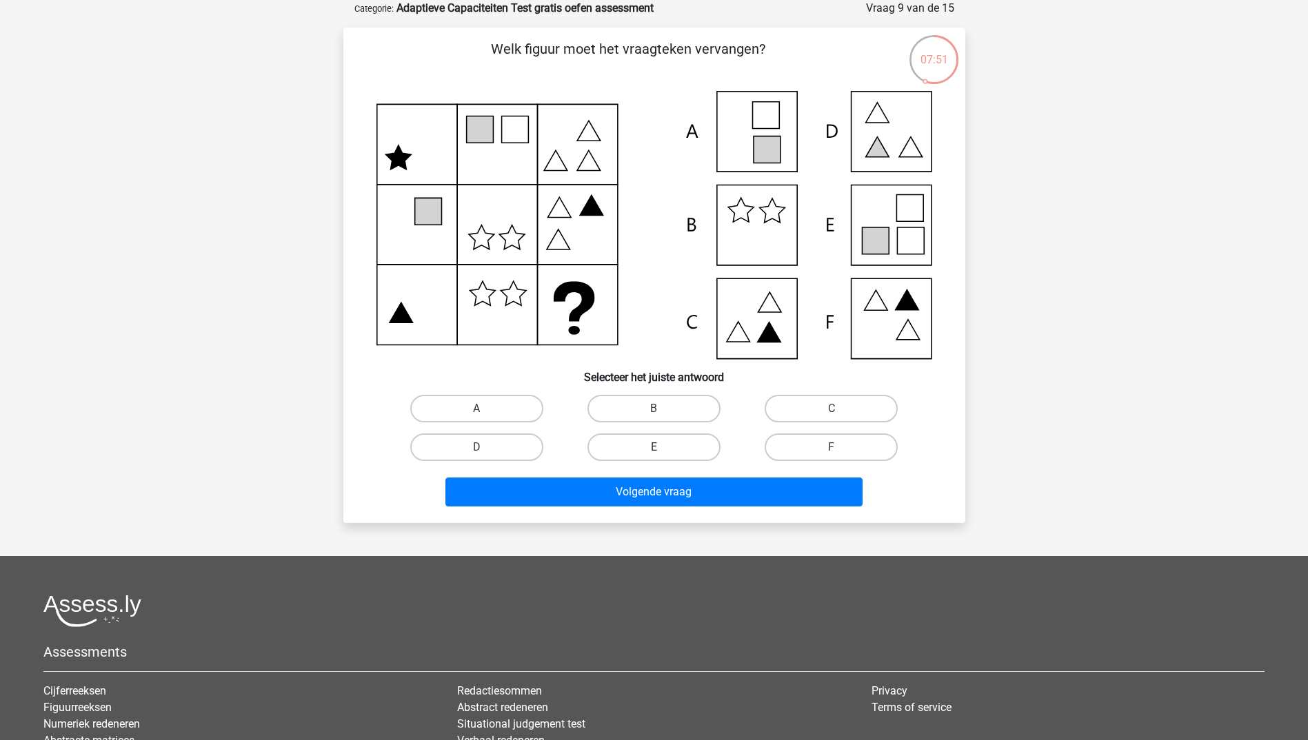
click at [688, 447] on label "E" at bounding box center [653, 448] width 133 height 28
click at [662, 447] on input "E" at bounding box center [657, 451] width 9 height 9
radio input "true"
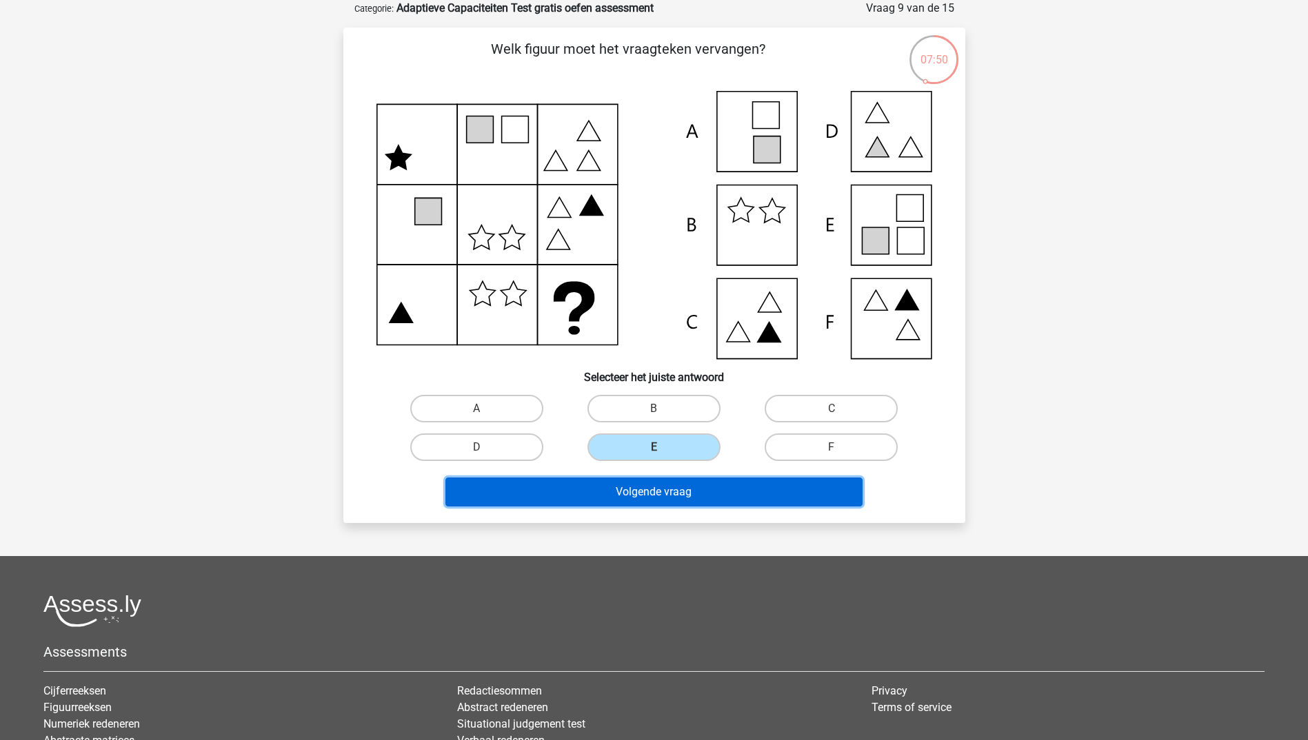
click at [684, 492] on button "Volgende vraag" at bounding box center [653, 492] width 417 height 29
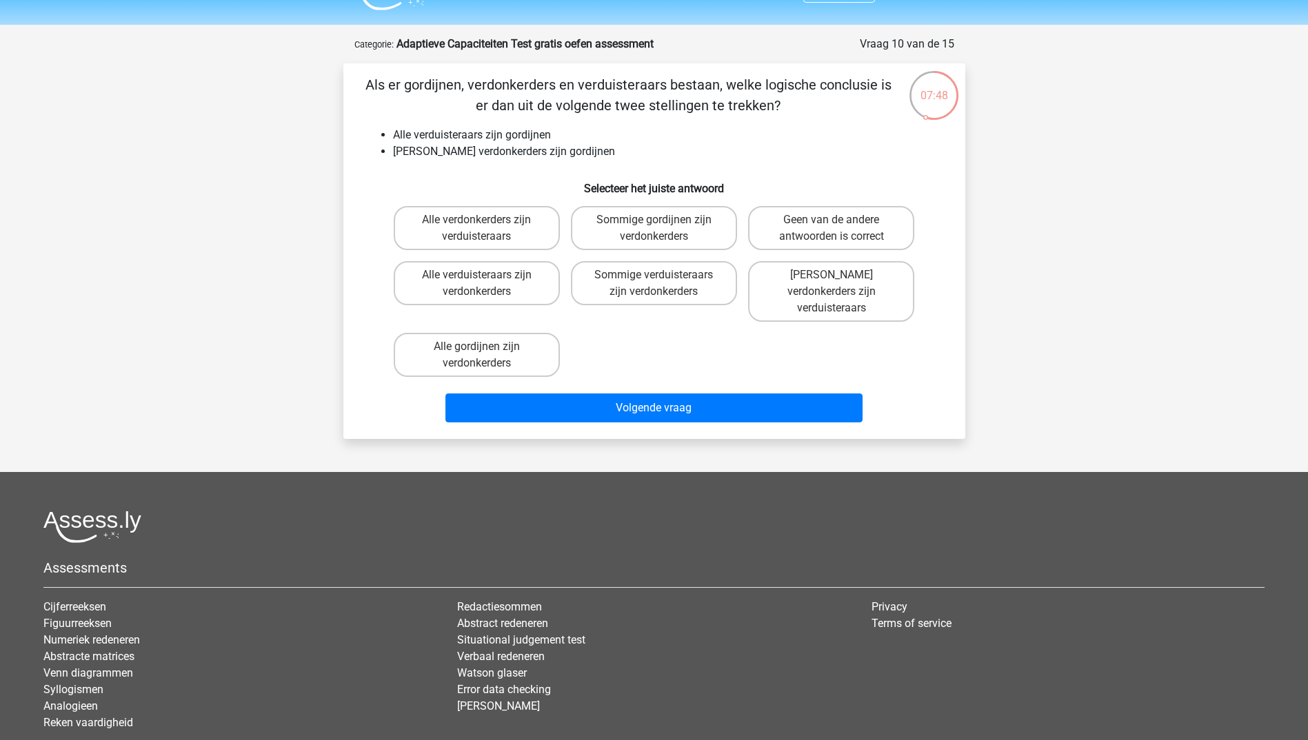
scroll to position [0, 0]
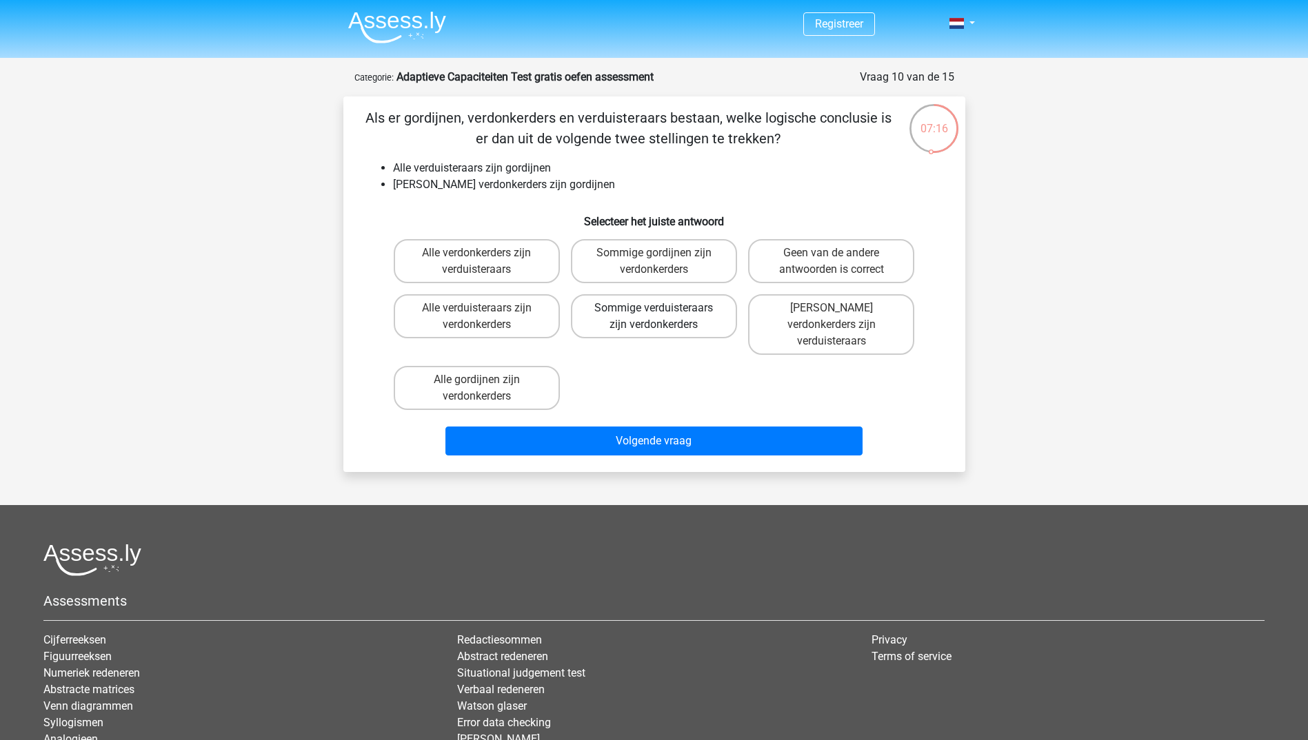
click at [646, 320] on label "Sommige verduisteraars zijn verdonkerders" at bounding box center [654, 316] width 166 height 44
click at [653, 317] on input "Sommige verduisteraars zijn verdonkerders" at bounding box center [657, 312] width 9 height 9
radio input "true"
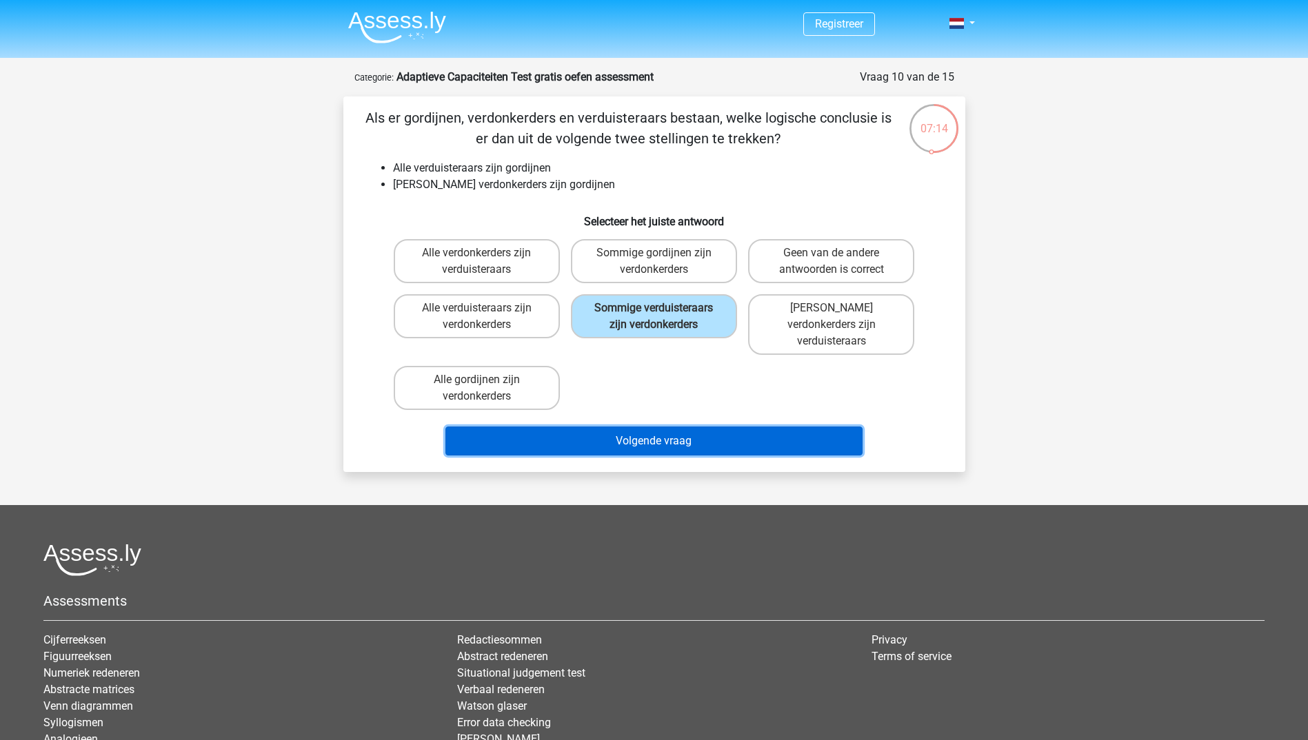
click at [680, 427] on button "Volgende vraag" at bounding box center [653, 441] width 417 height 29
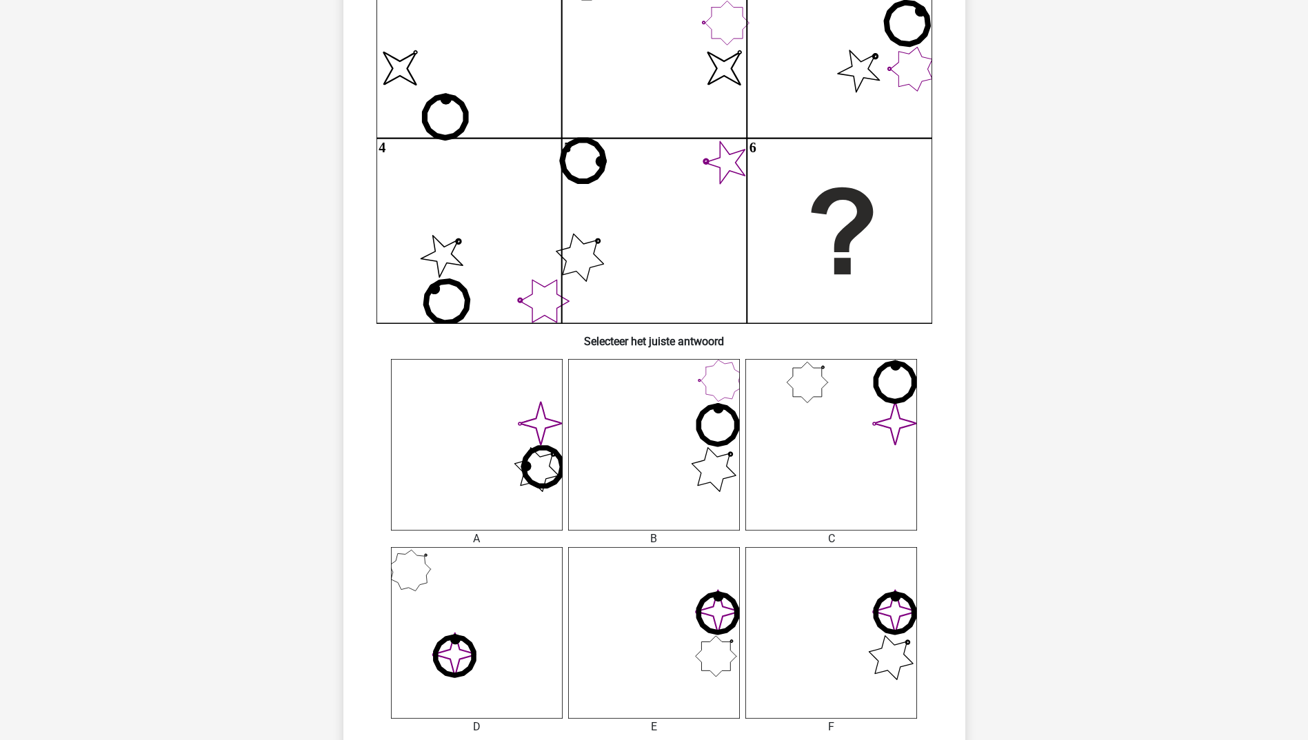
scroll to position [482, 0]
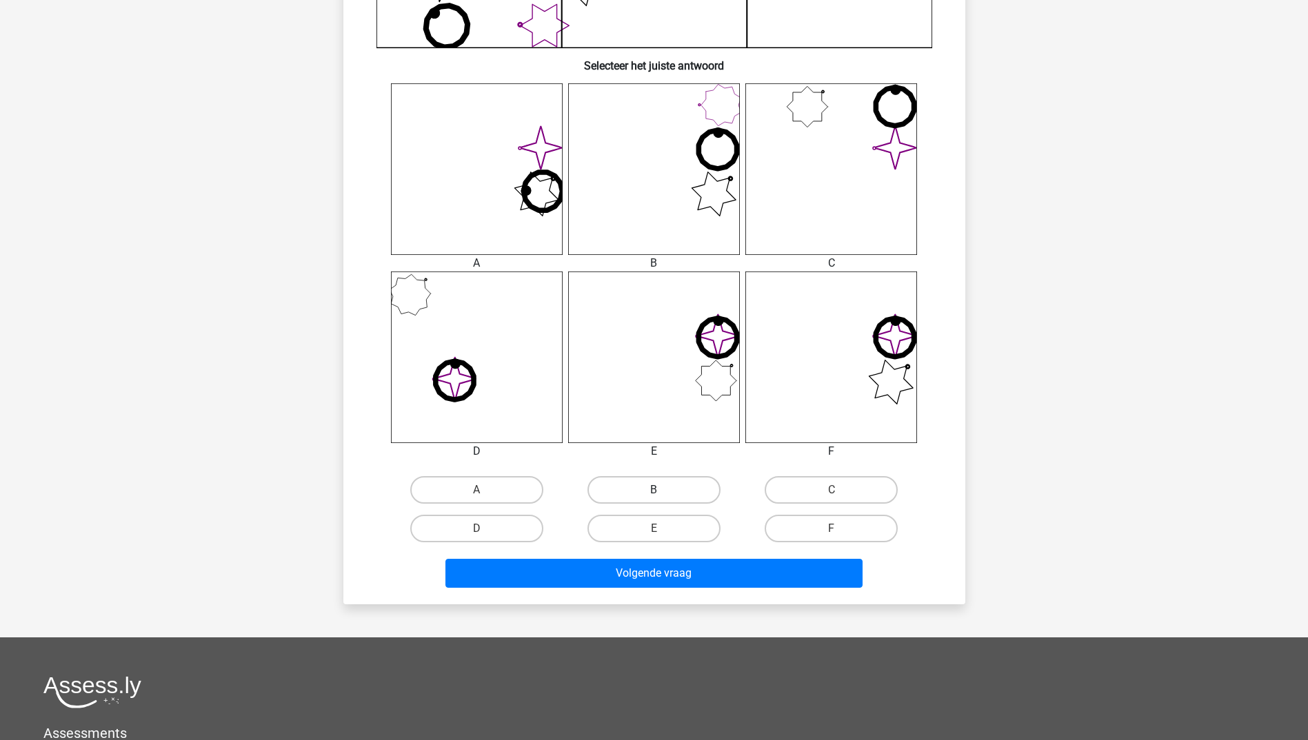
click at [661, 489] on label "B" at bounding box center [653, 490] width 133 height 28
click at [661, 490] on input "B" at bounding box center [657, 494] width 9 height 9
radio input "true"
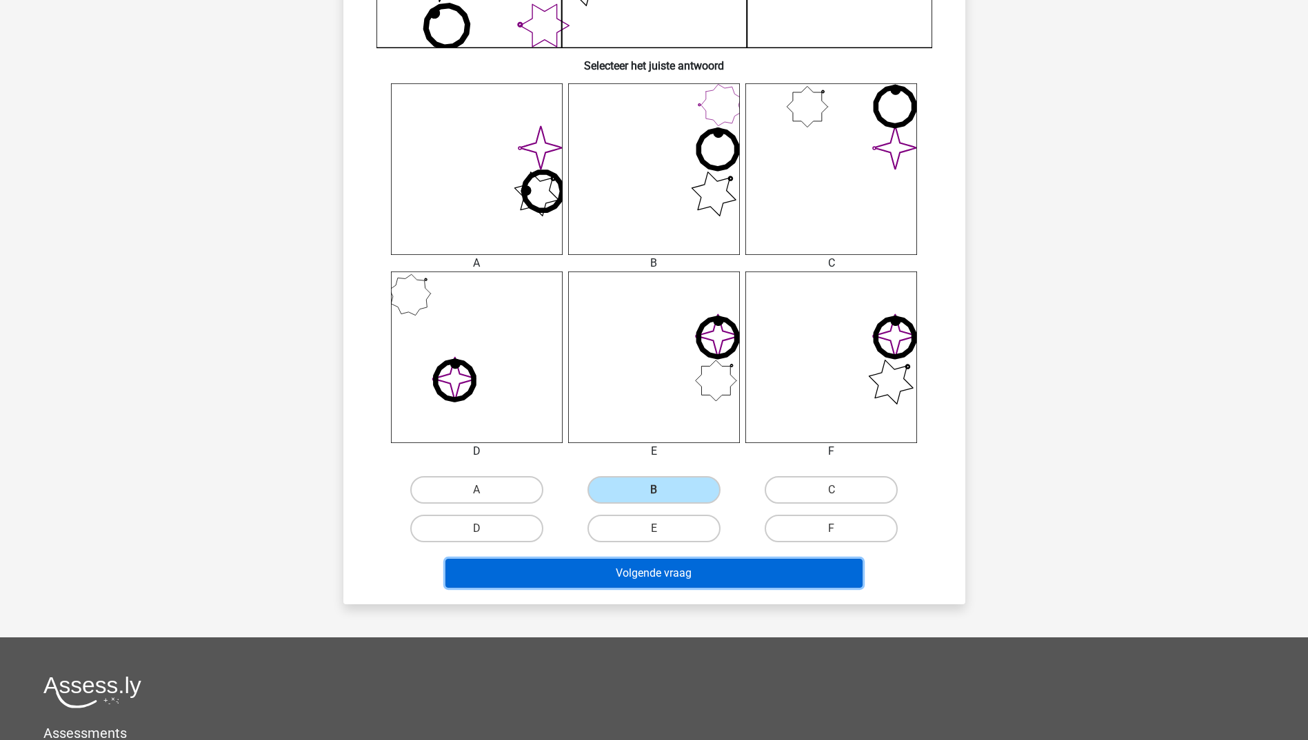
click at [667, 572] on button "Volgende vraag" at bounding box center [653, 573] width 417 height 29
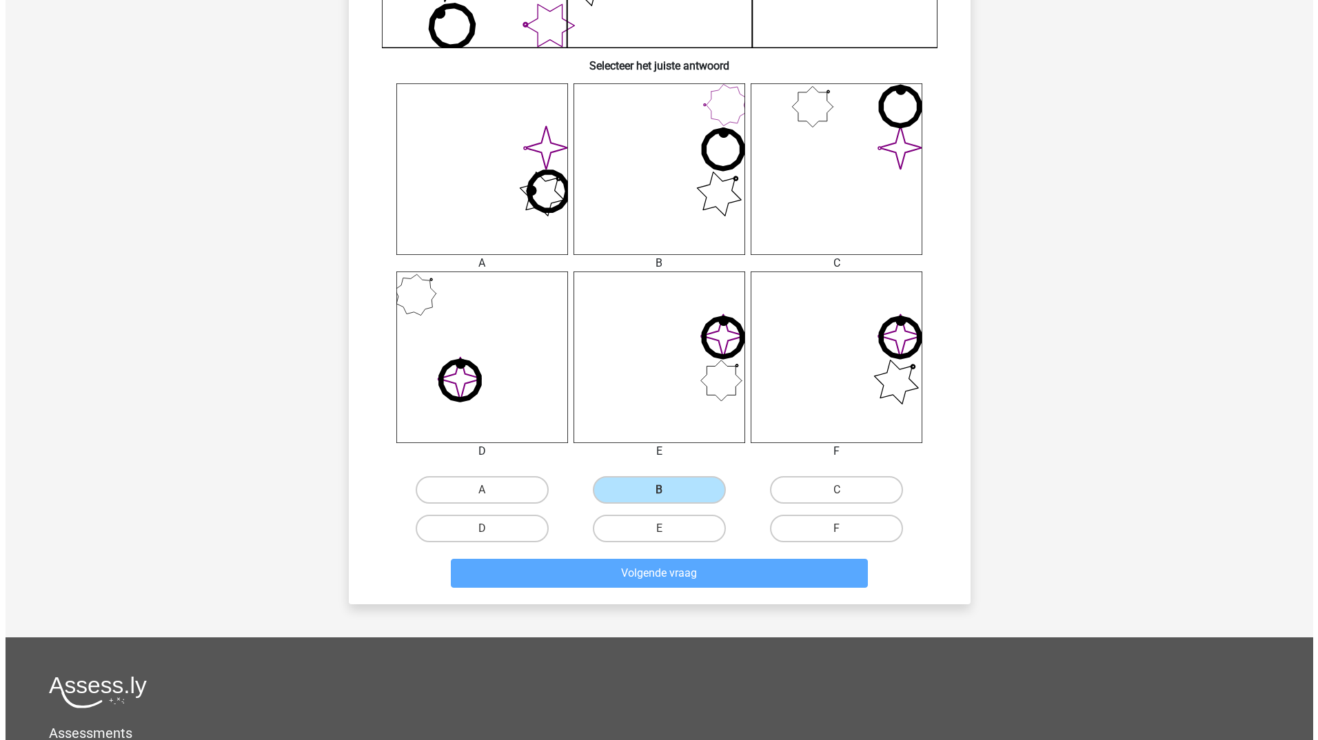
scroll to position [0, 0]
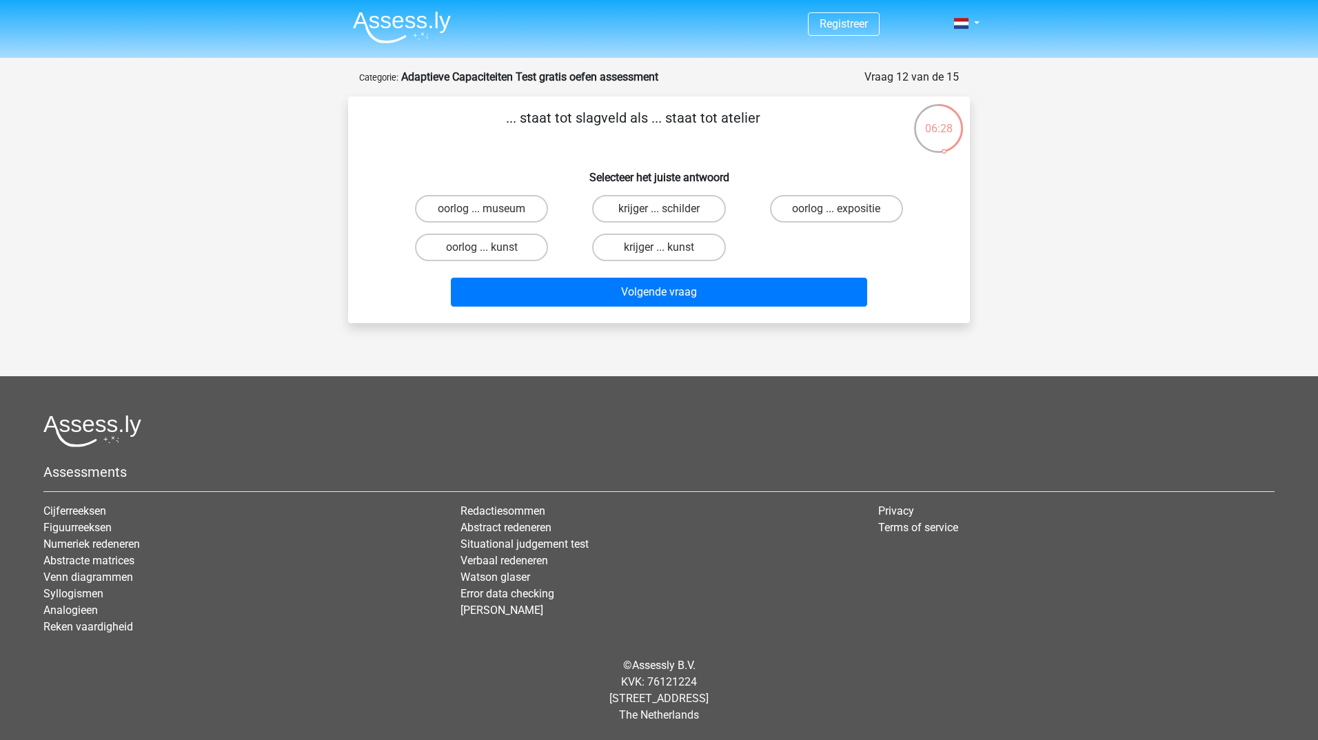
click at [485, 252] on input "oorlog ... kunst" at bounding box center [486, 251] width 9 height 9
radio input "true"
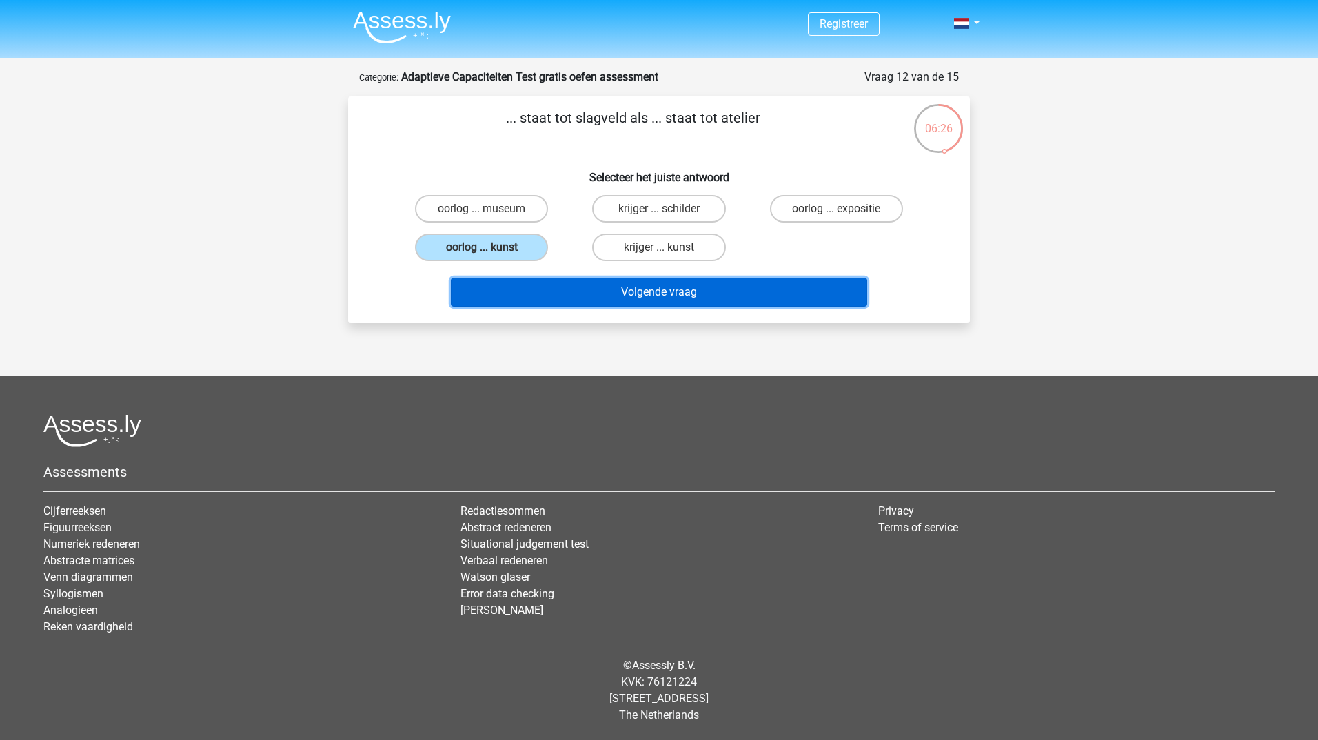
click at [638, 293] on button "Volgende vraag" at bounding box center [659, 292] width 417 height 29
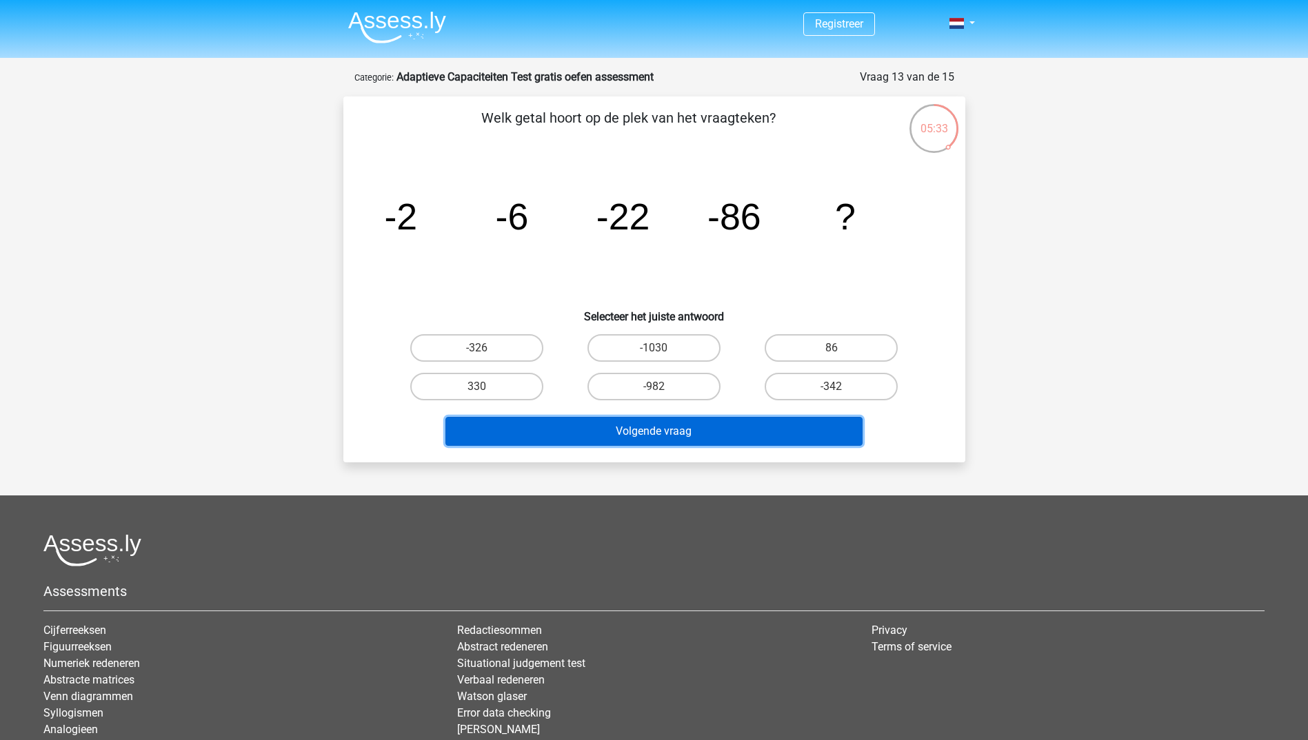
click at [787, 427] on button "Volgende vraag" at bounding box center [653, 431] width 417 height 29
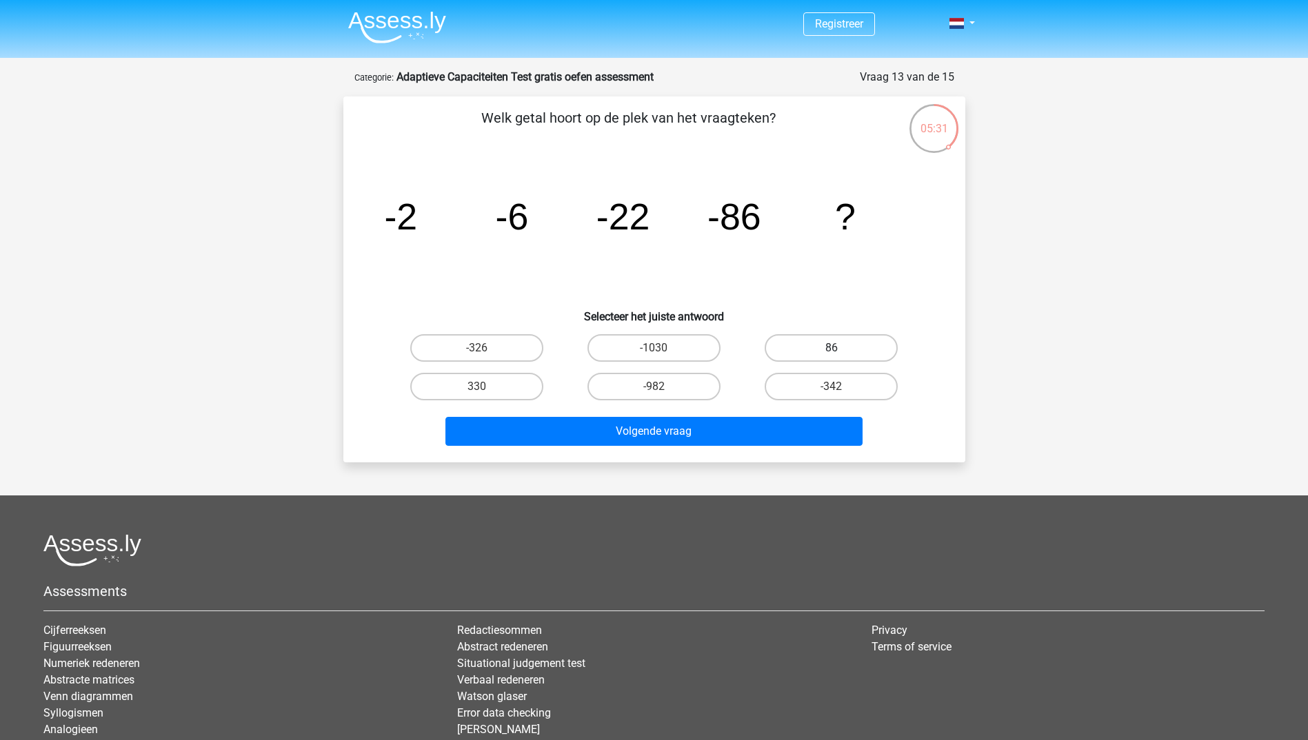
click at [851, 340] on label "86" at bounding box center [830, 348] width 133 height 28
click at [840, 348] on input "86" at bounding box center [835, 352] width 9 height 9
radio input "true"
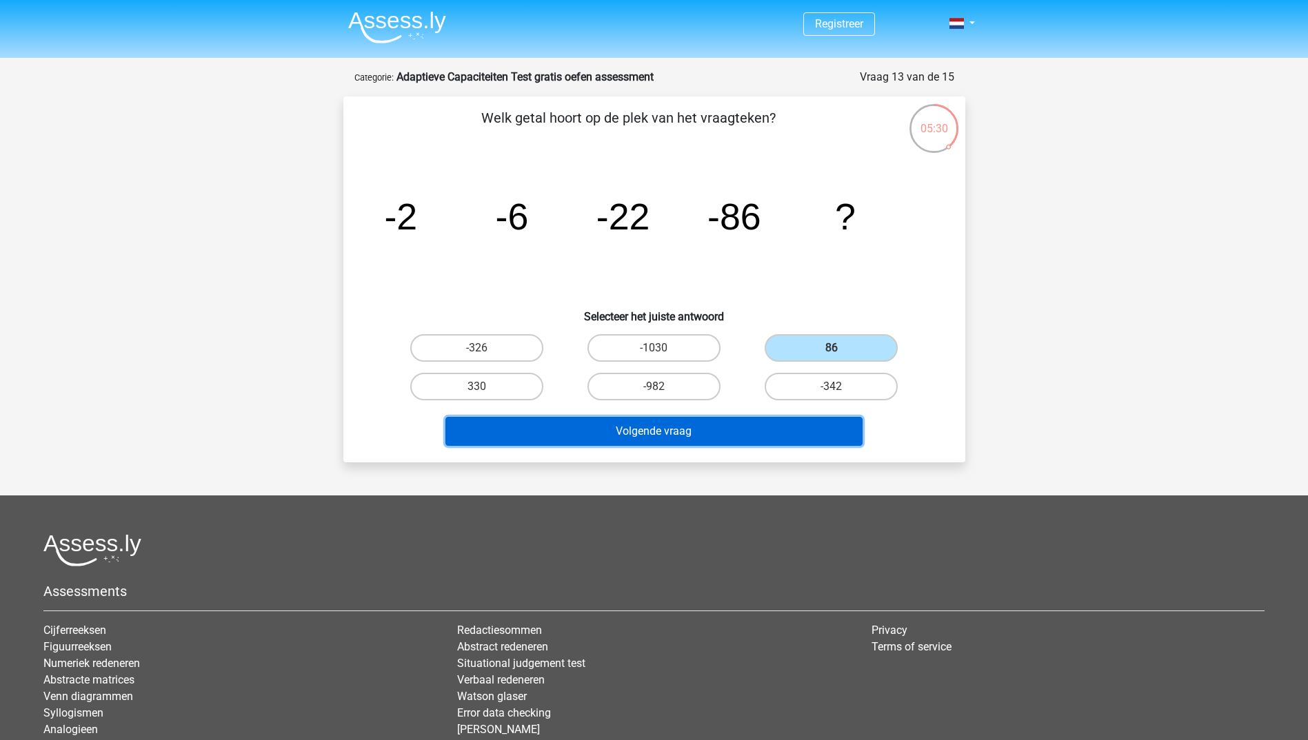
click at [741, 425] on button "Volgende vraag" at bounding box center [653, 431] width 417 height 29
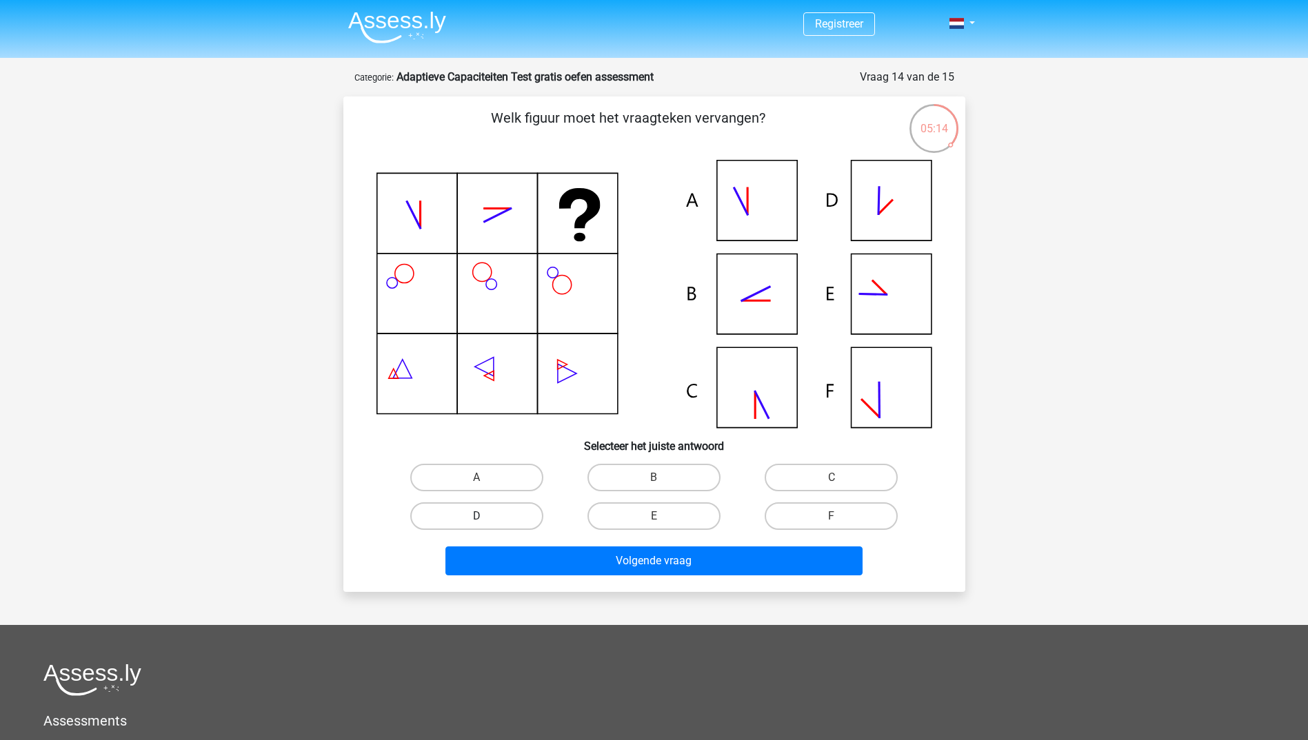
click at [503, 518] on label "D" at bounding box center [476, 516] width 133 height 28
click at [485, 518] on input "D" at bounding box center [480, 520] width 9 height 9
radio input "true"
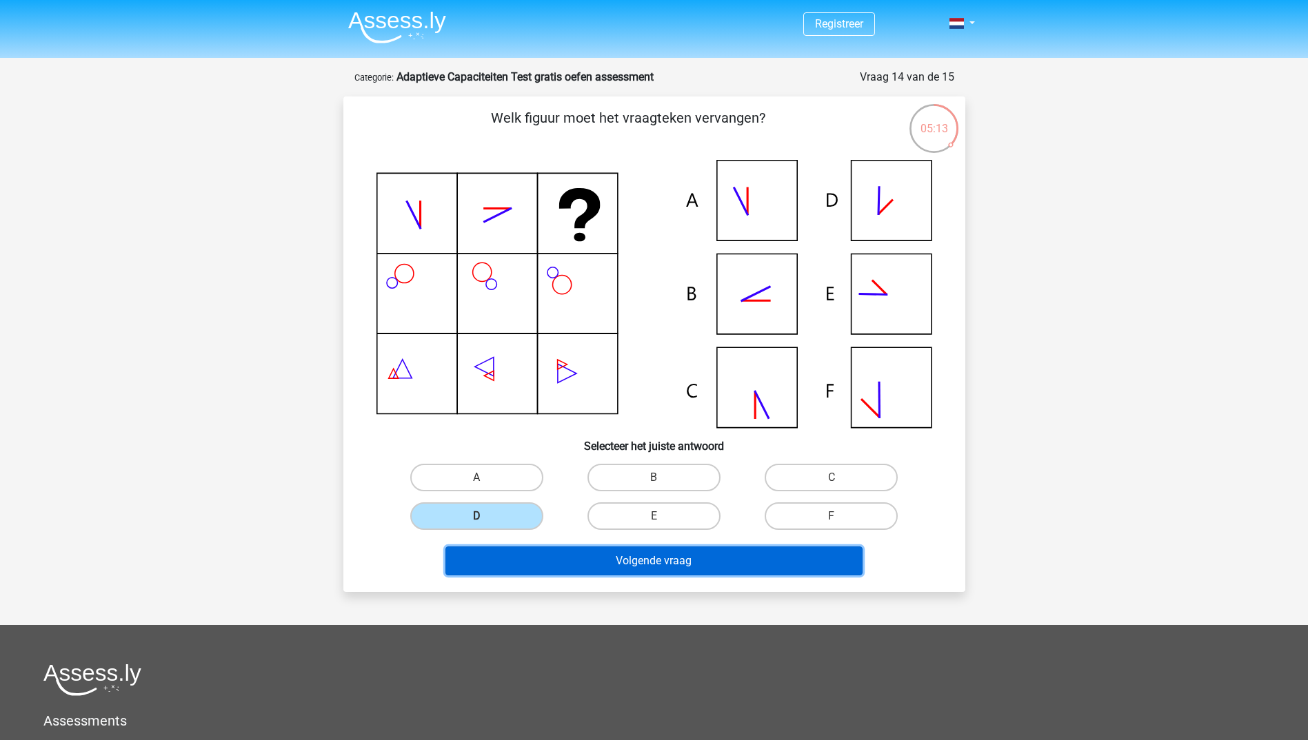
click at [687, 561] on button "Volgende vraag" at bounding box center [653, 561] width 417 height 29
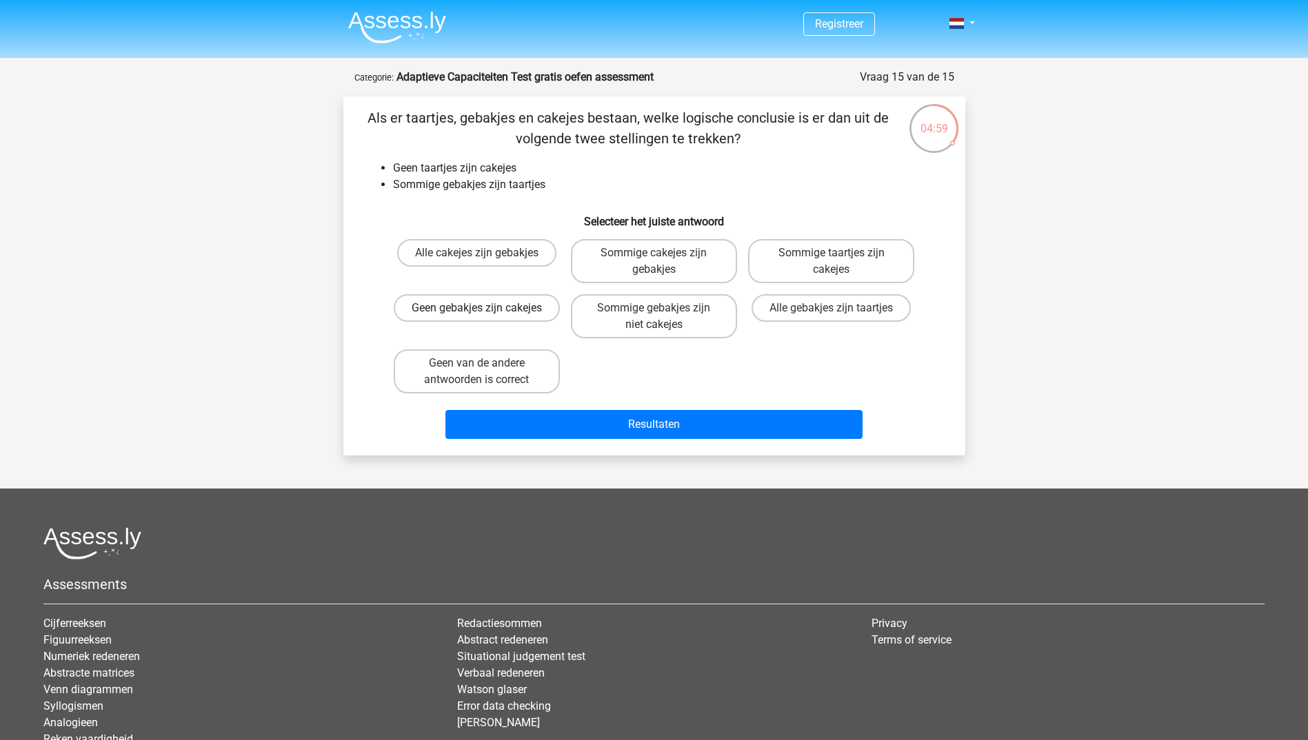
click at [510, 320] on label "Geen gebakjes zijn cakejes" at bounding box center [477, 308] width 166 height 28
click at [485, 317] on input "Geen gebakjes zijn cakejes" at bounding box center [480, 312] width 9 height 9
radio input "true"
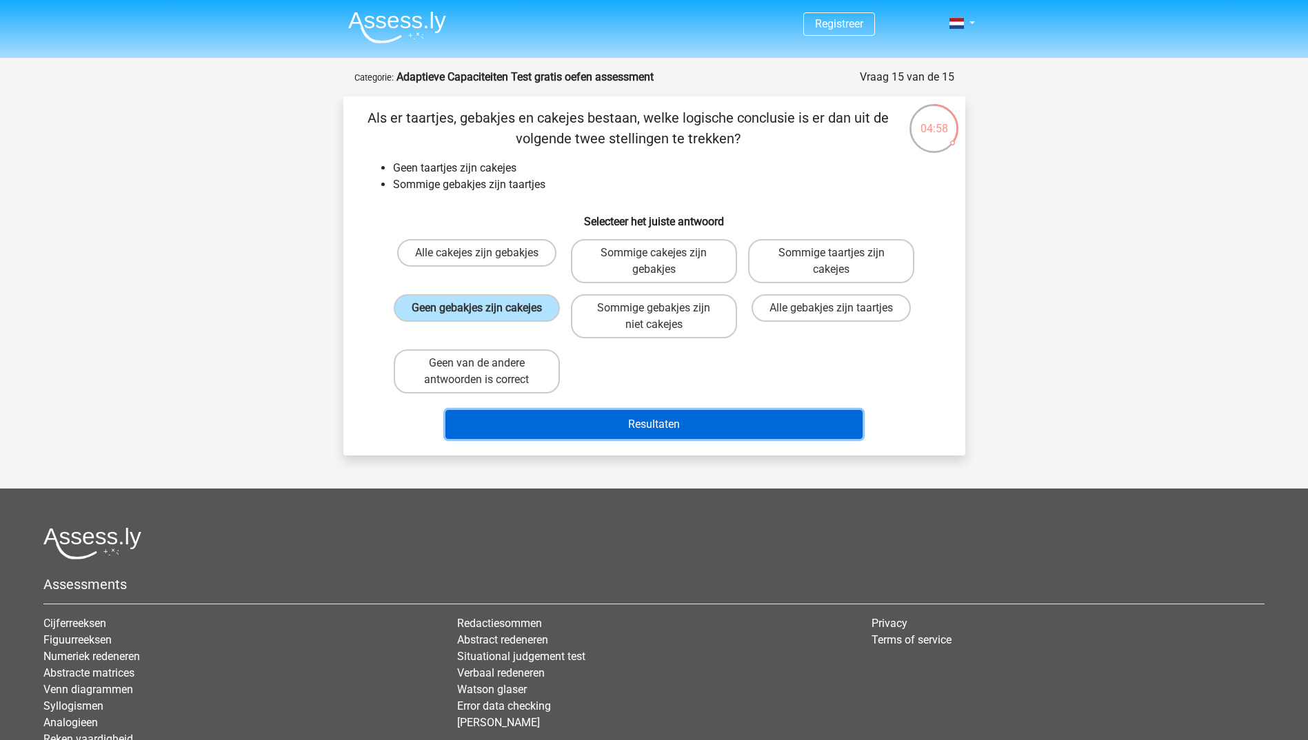
click at [637, 423] on button "Resultaten" at bounding box center [653, 424] width 417 height 29
